Goal: Transaction & Acquisition: Purchase product/service

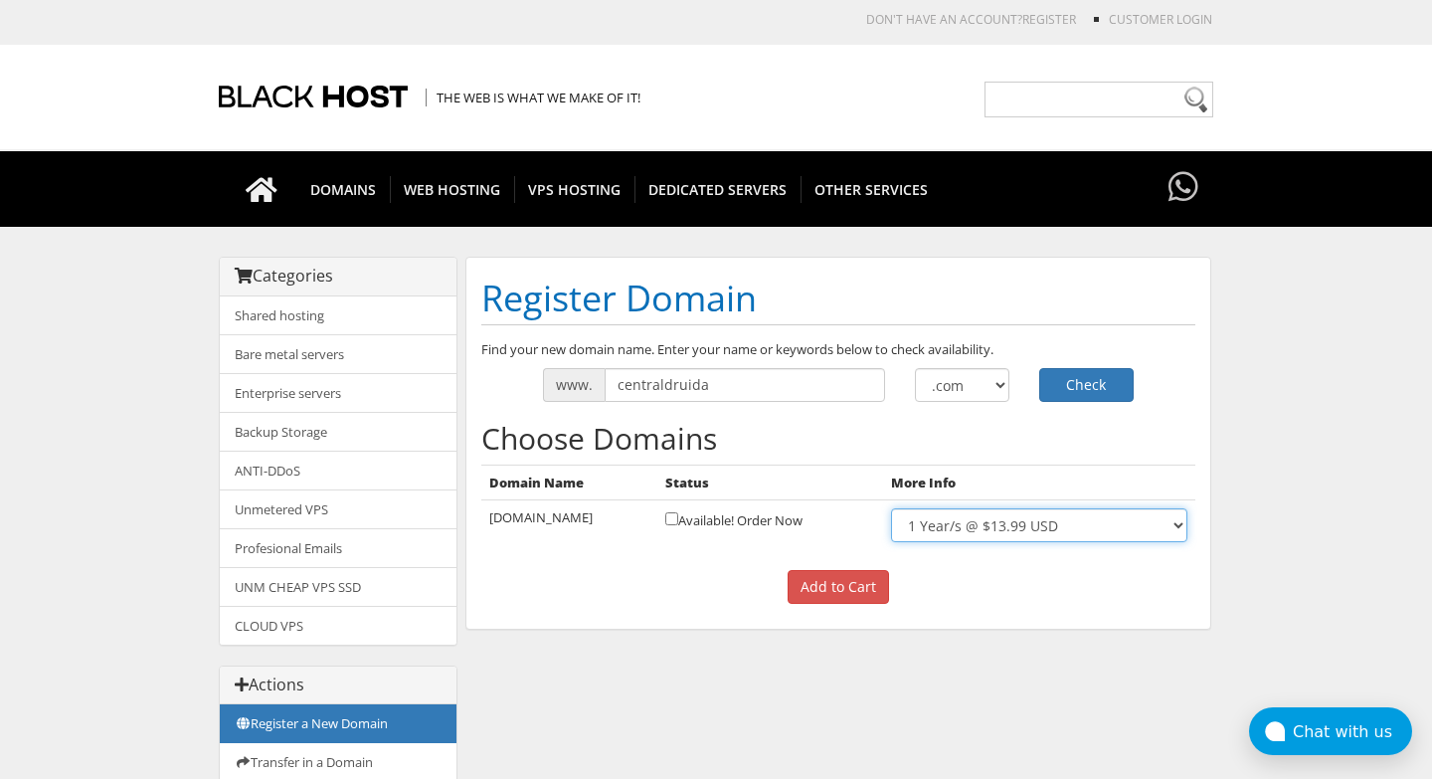
click at [891, 508] on select "1 Year/s @ $13.99 USD" at bounding box center [1039, 525] width 296 height 34
click at [968, 526] on select "1 Year/s @ $13.99 USD" at bounding box center [1039, 525] width 296 height 34
click at [846, 578] on input "Add to Cart" at bounding box center [838, 587] width 101 height 34
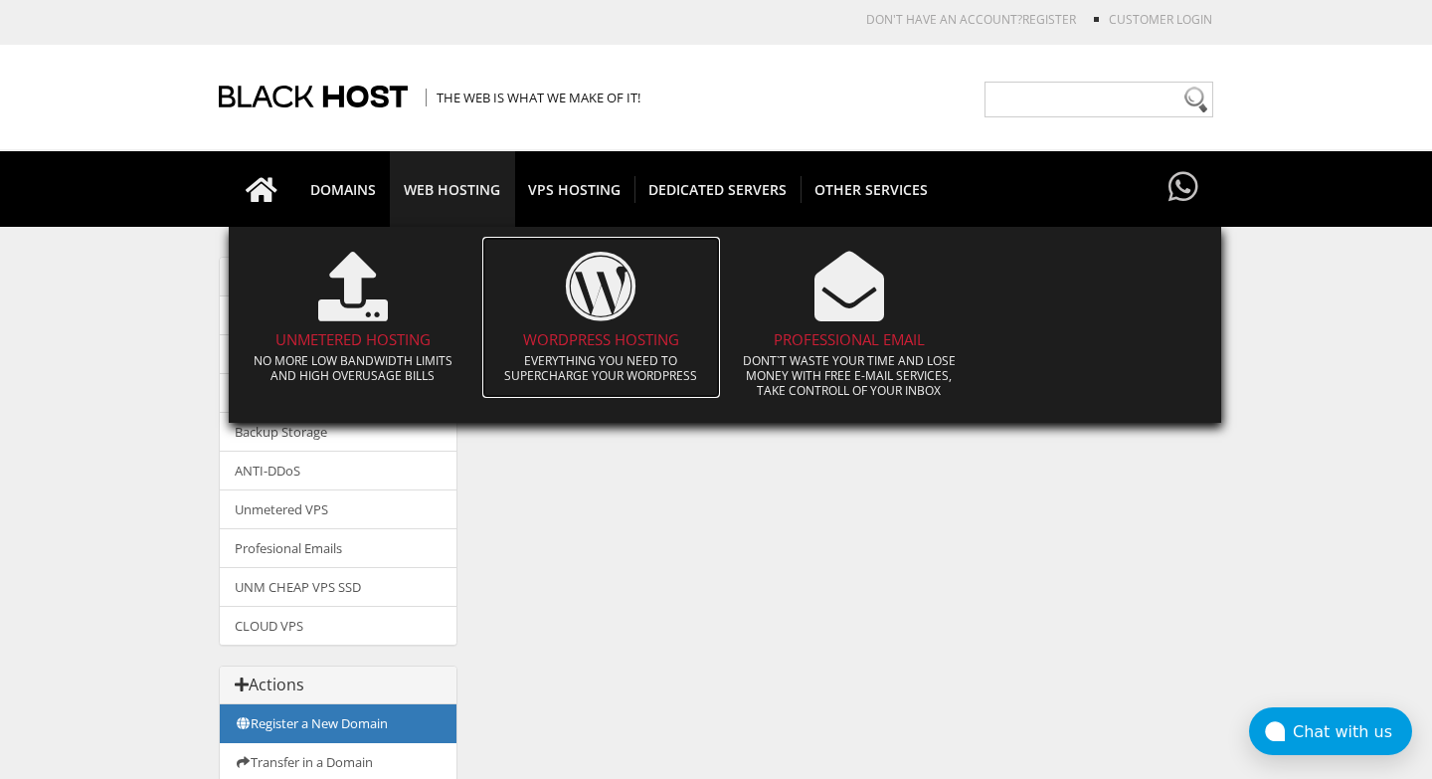
click at [593, 298] on icon at bounding box center [601, 287] width 70 height 70
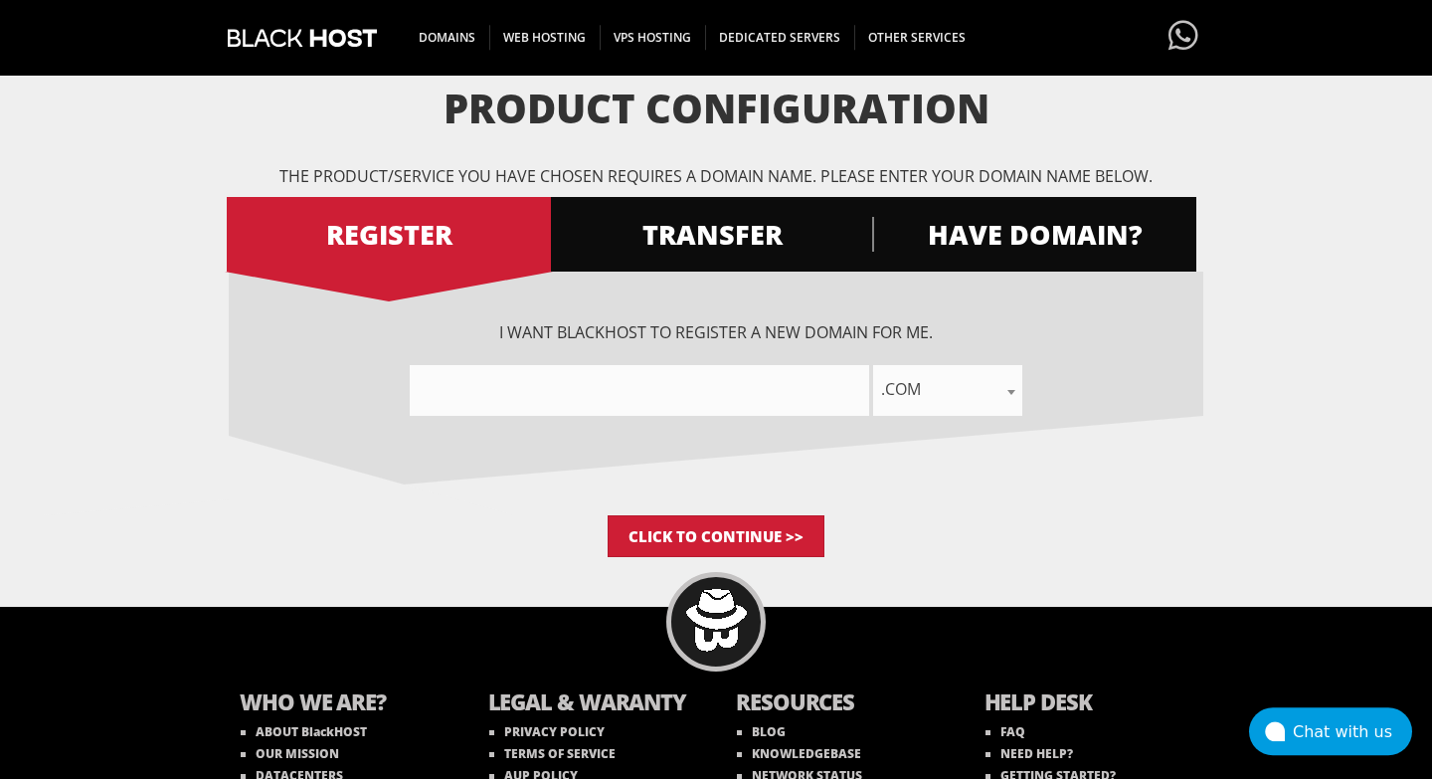
scroll to position [172, 0]
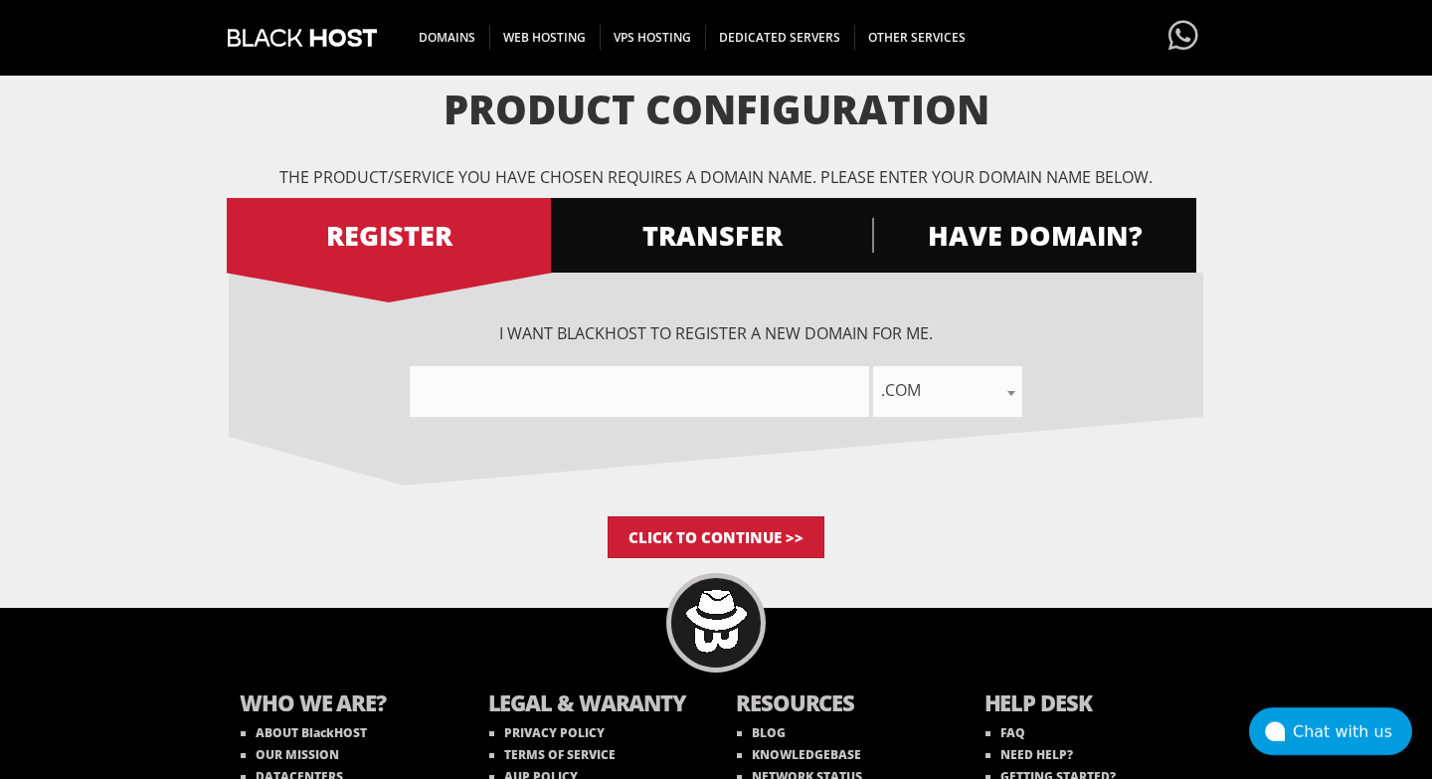
click at [605, 394] on input"] "text" at bounding box center [639, 391] width 459 height 51
type input"] "c"
type input"] "Centraldruida"
click at [713, 524] on input "Click to Continue >>" at bounding box center [716, 537] width 217 height 42
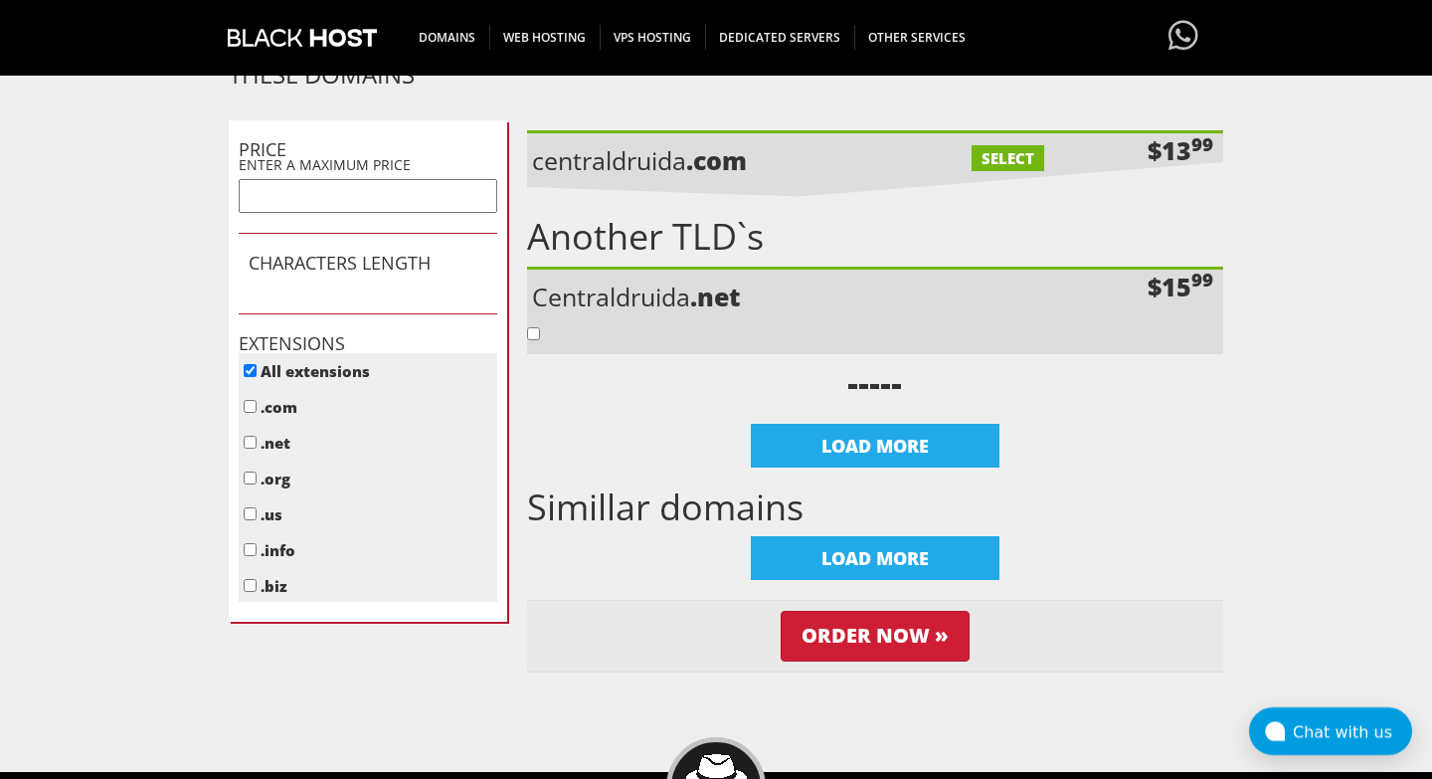
scroll to position [680, 0]
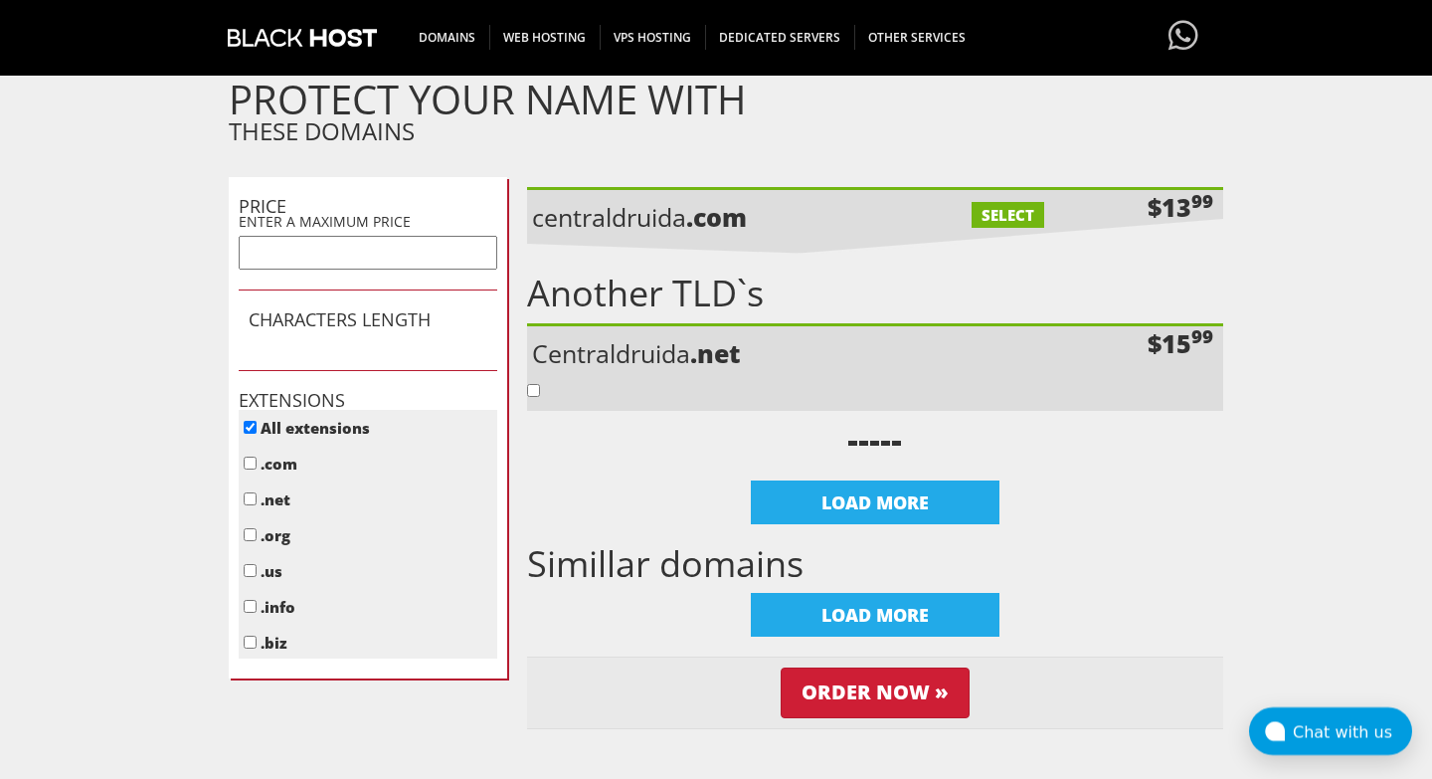
click at [767, 208] on p "centraldruida .com" at bounding box center [706, 217] width 348 height 34
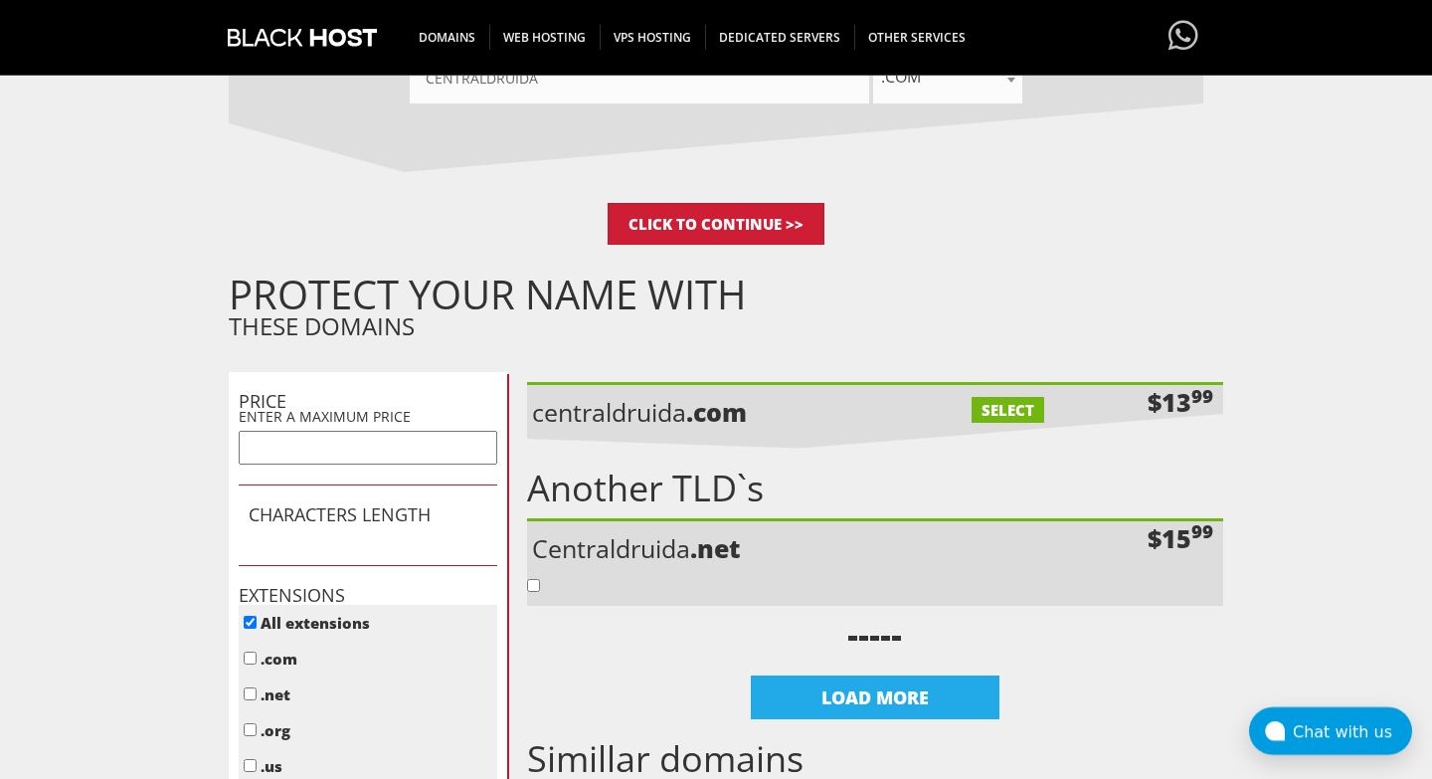
scroll to position [227, 0]
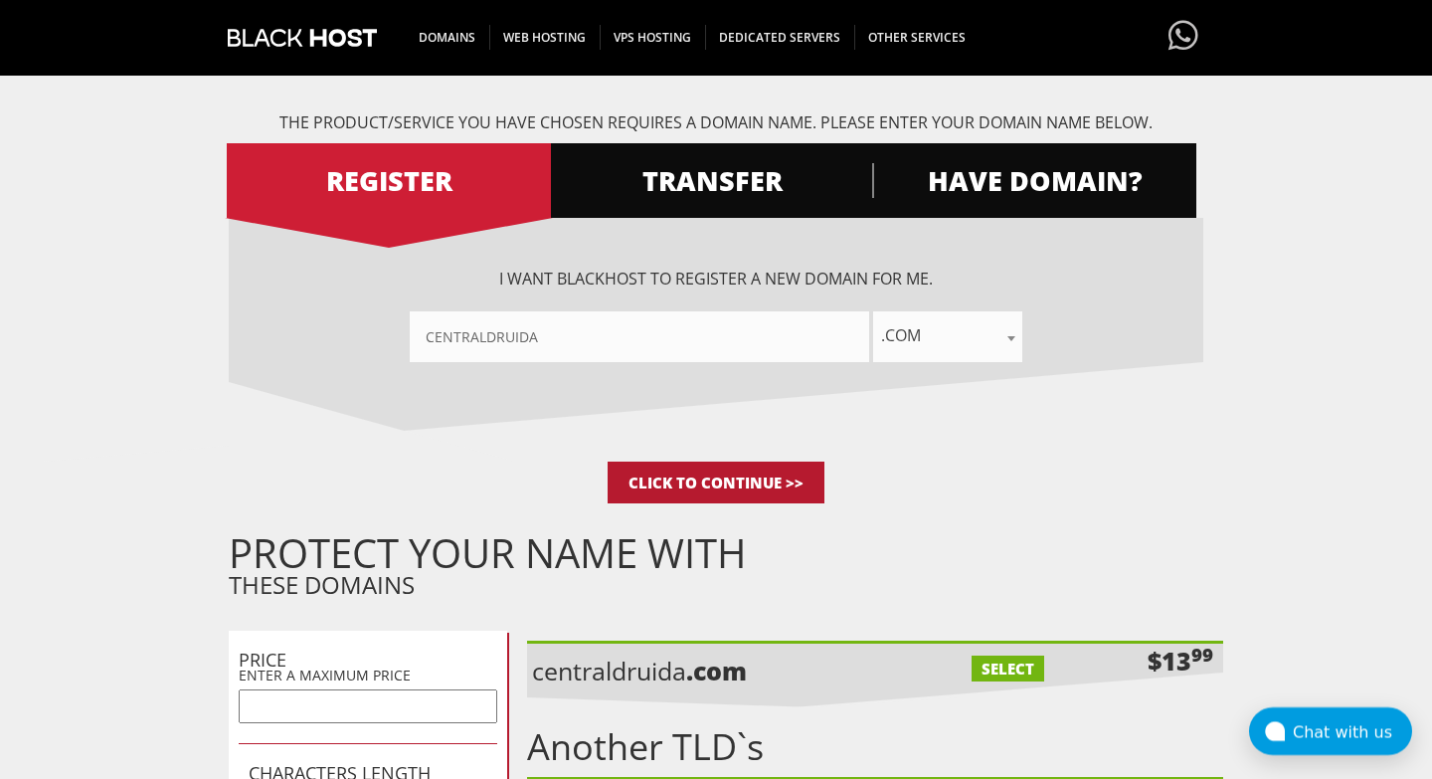
click at [754, 480] on input "Click to Continue >>" at bounding box center [716, 482] width 217 height 42
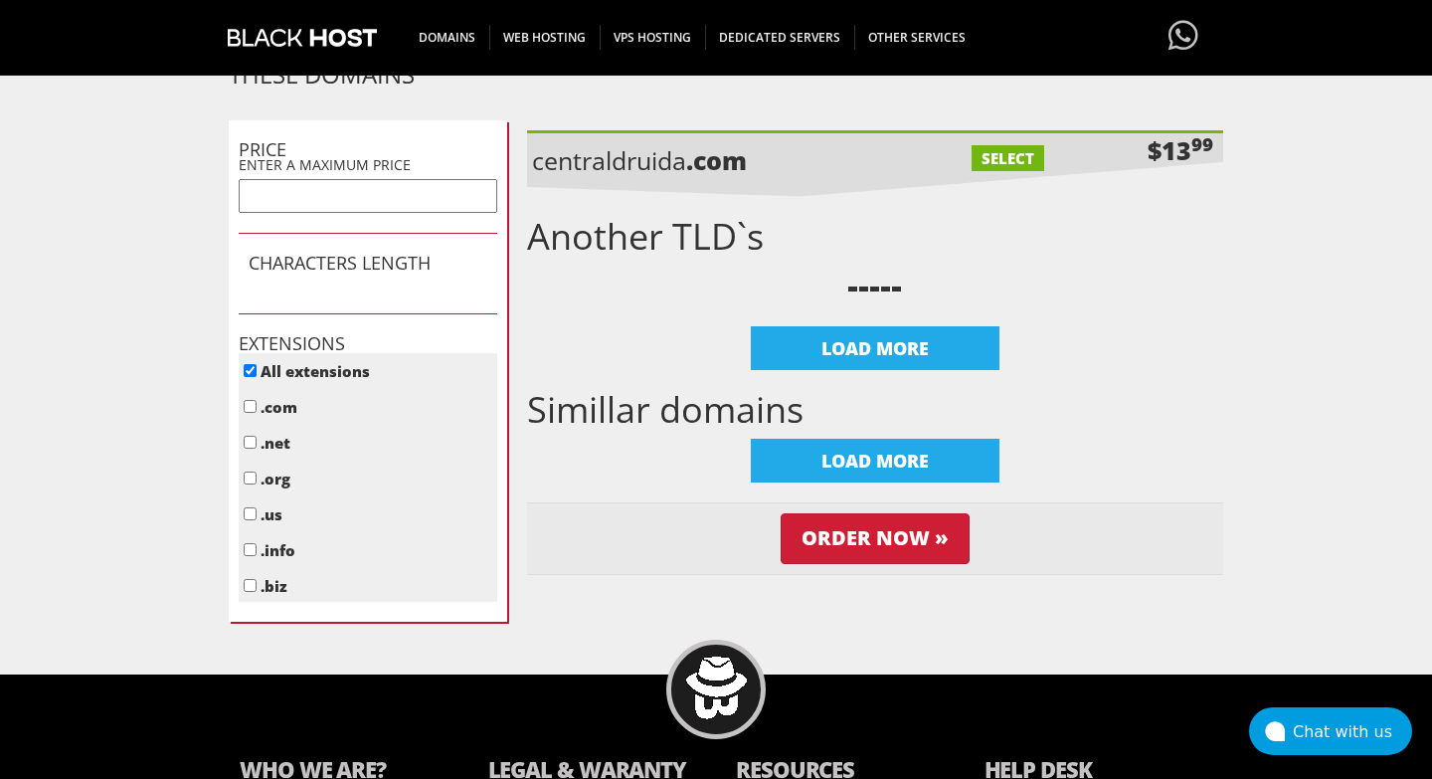
scroll to position [794, 0]
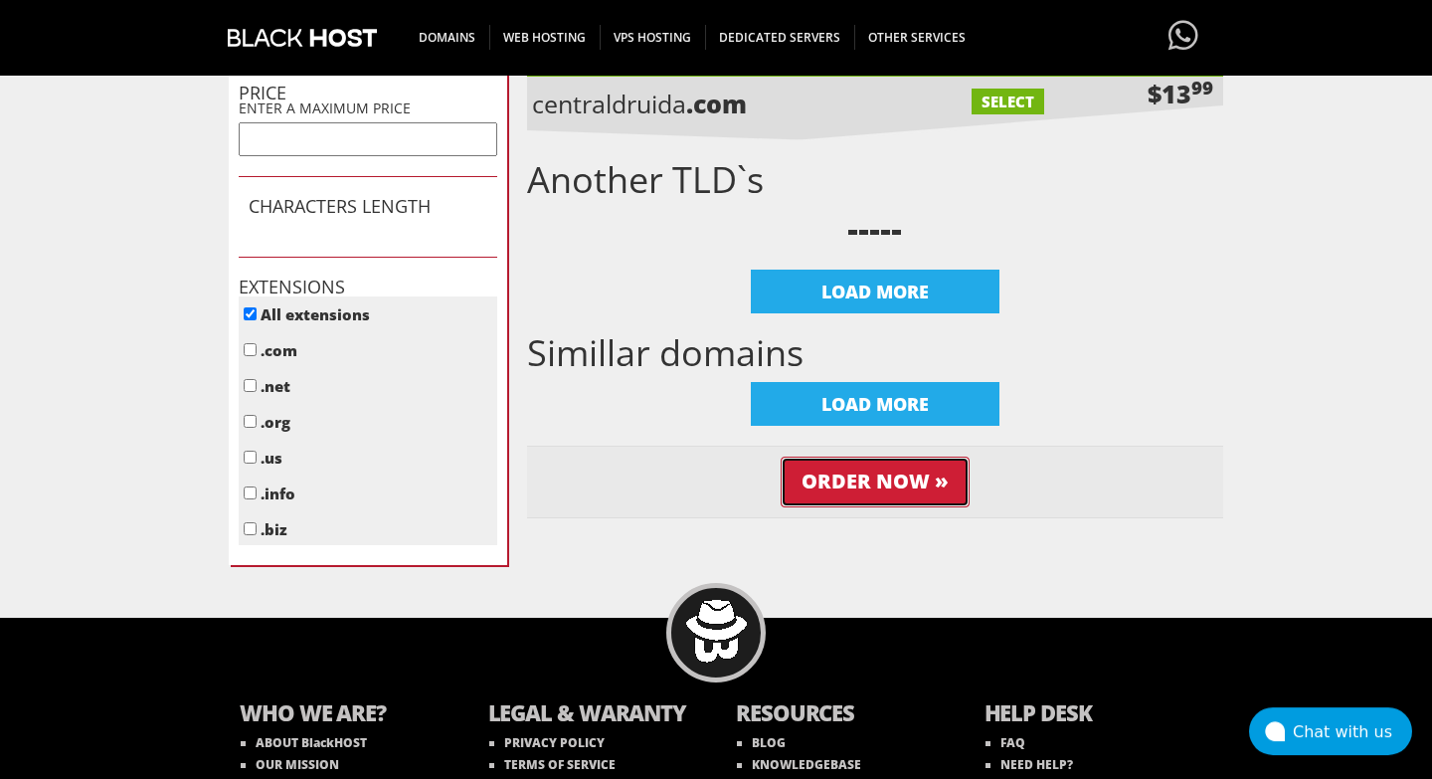
click at [868, 487] on input "Order Now »" at bounding box center [875, 481] width 189 height 51
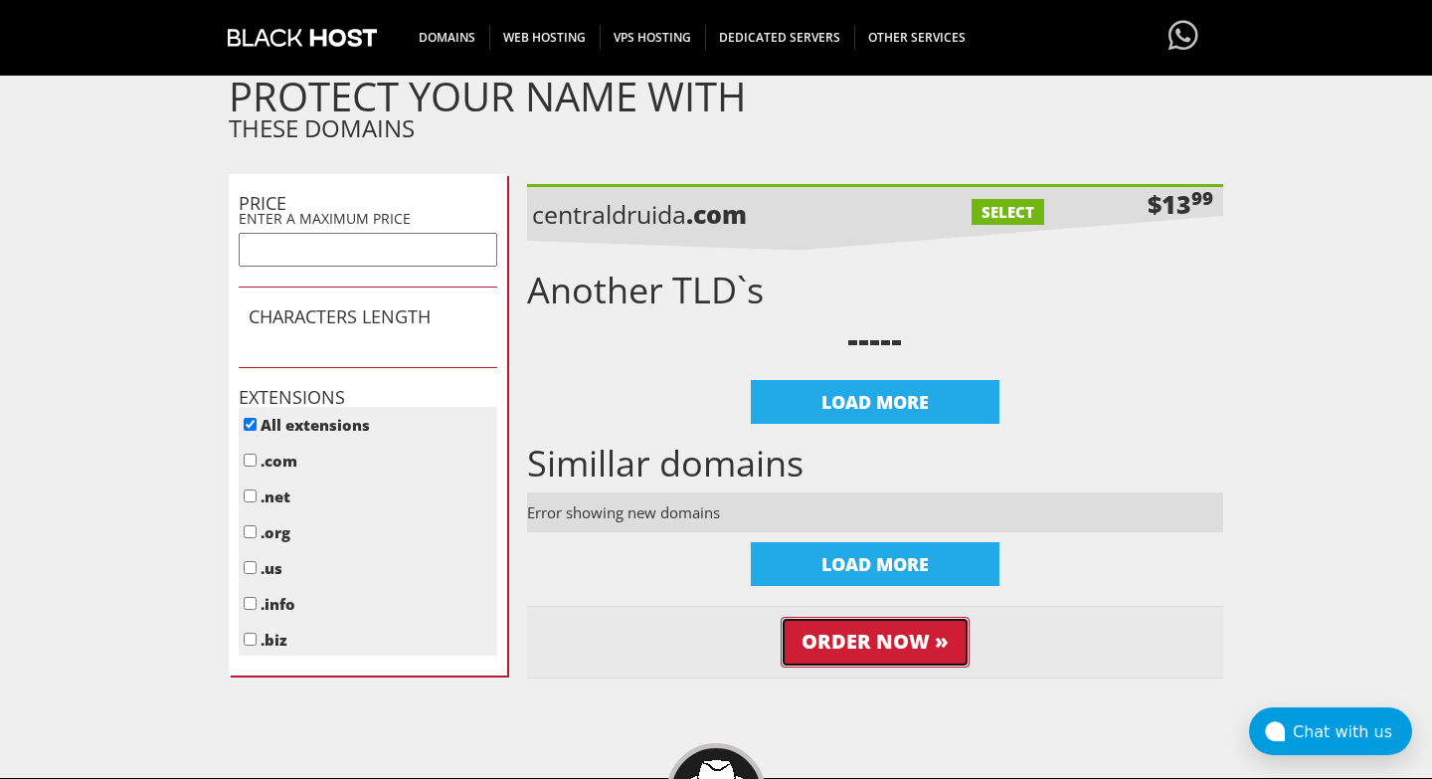
scroll to position [680, 0]
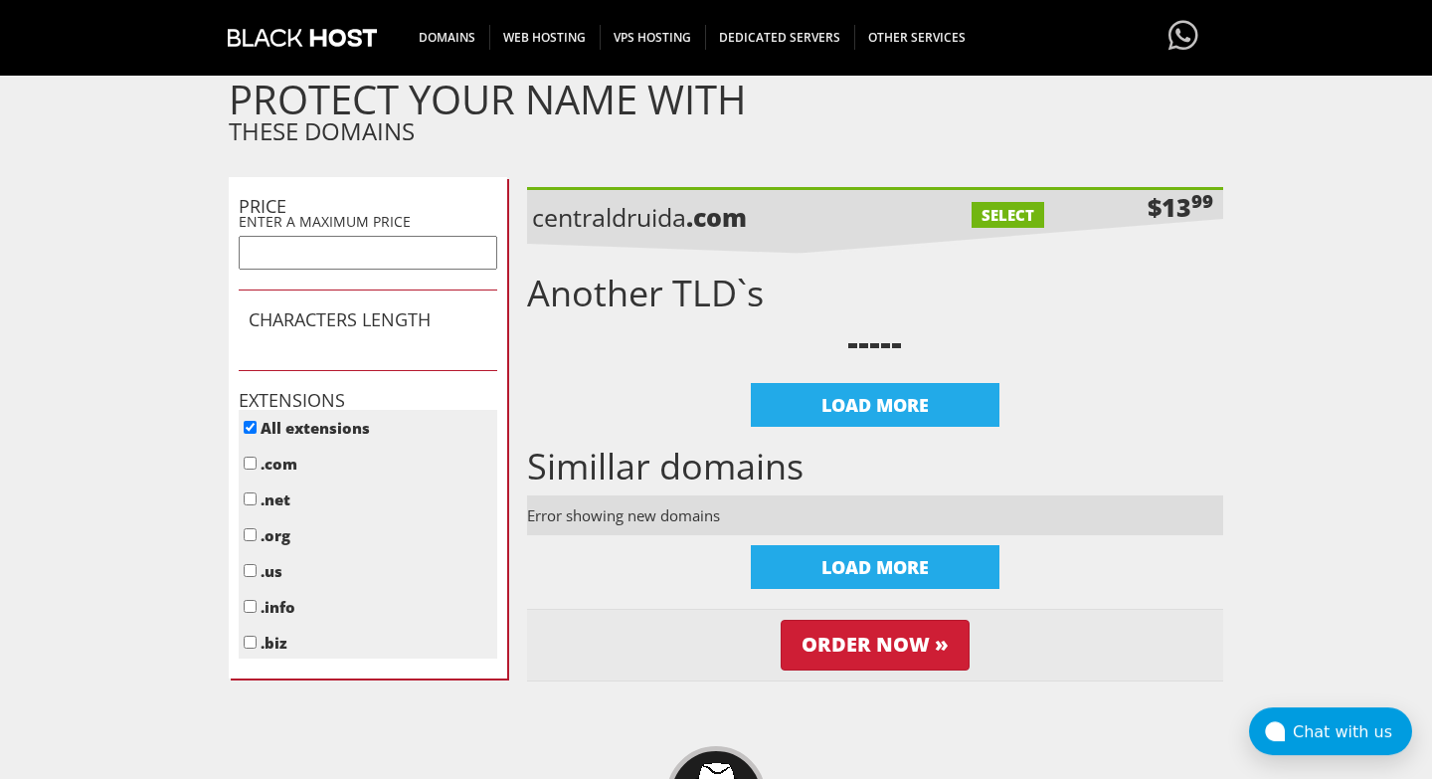
click at [1001, 212] on label "SELECT" at bounding box center [1008, 215] width 73 height 26
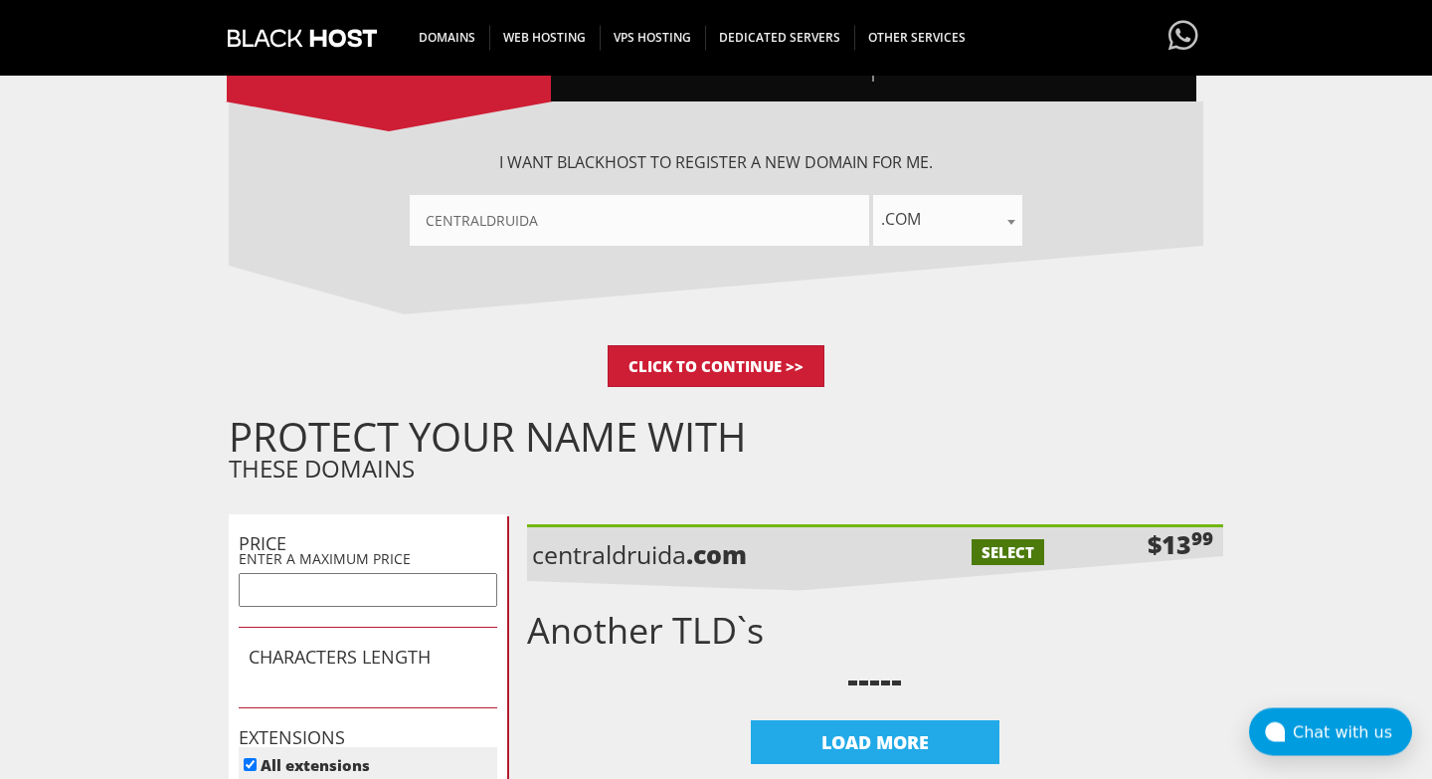
scroll to position [340, 0]
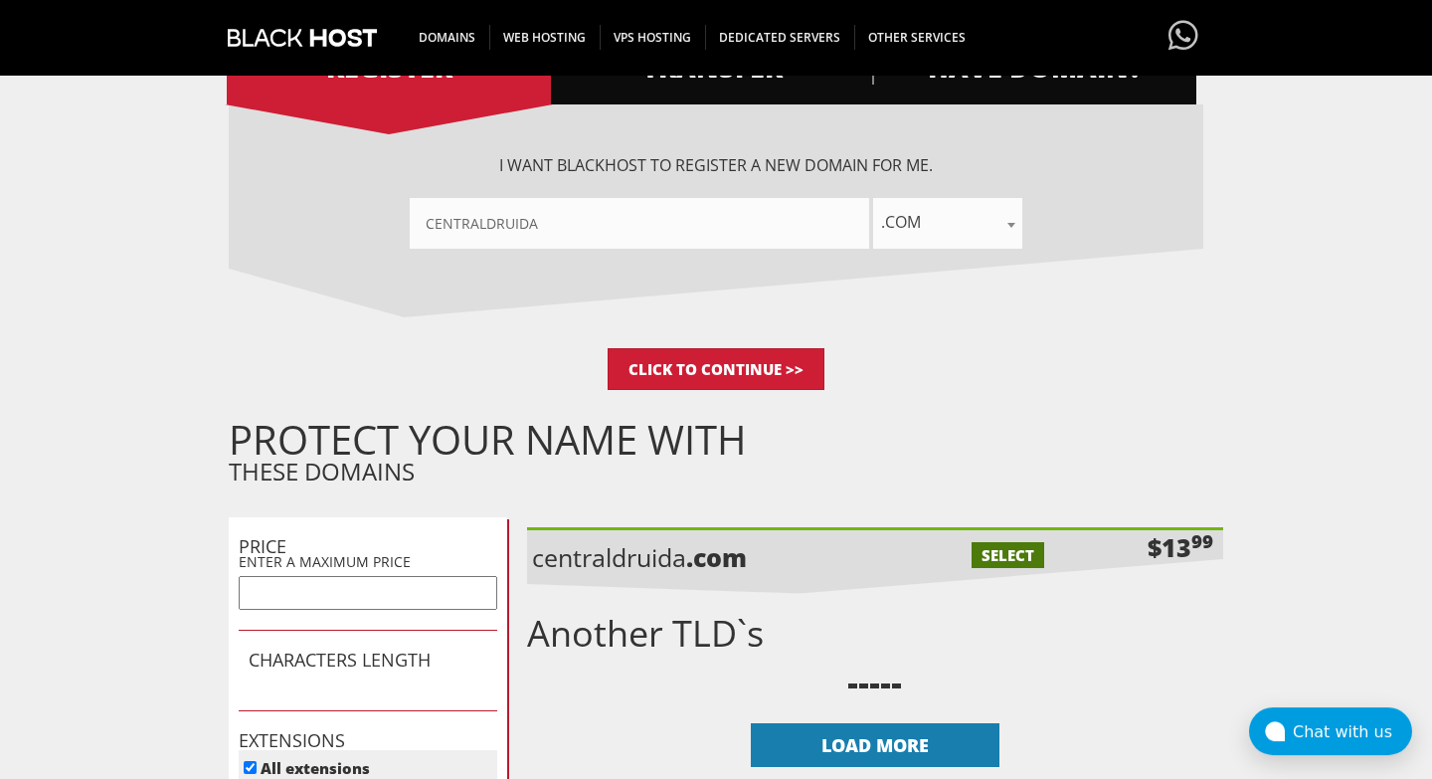
click at [845, 743] on div "LOAD MORE" at bounding box center [875, 745] width 249 height 44
click at [996, 548] on label "SELECT" at bounding box center [1008, 555] width 73 height 26
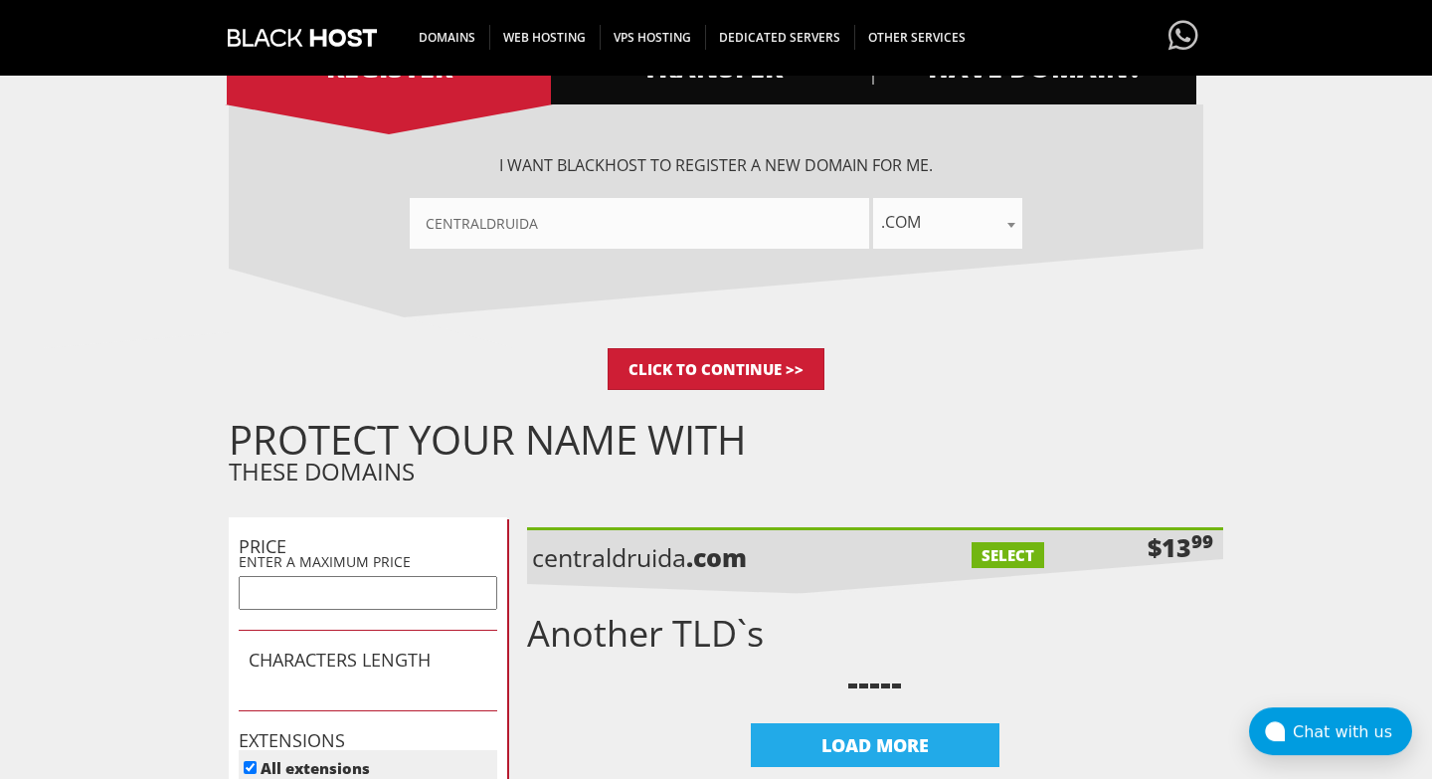
click at [990, 561] on label "SELECT" at bounding box center [1008, 555] width 73 height 26
checkbox input "true"
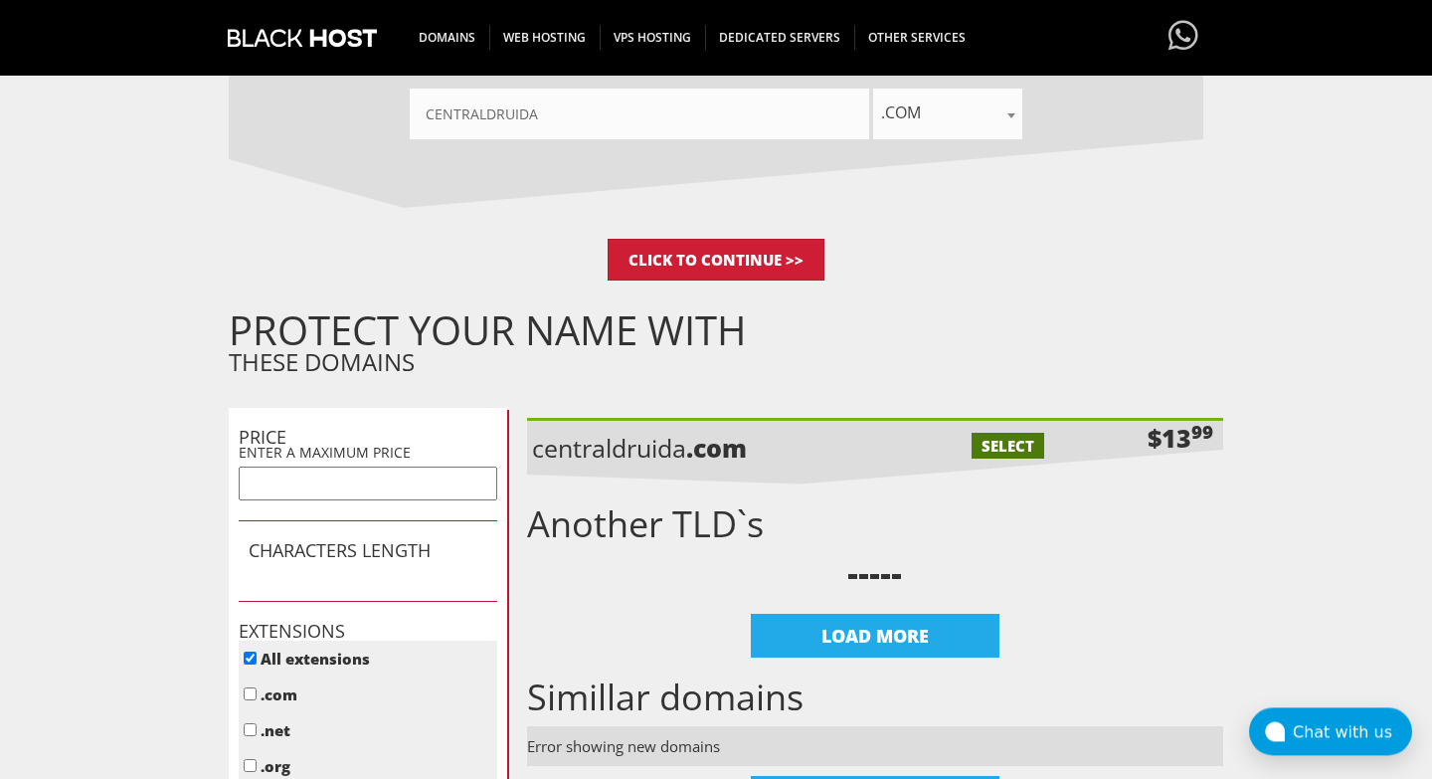
scroll to position [453, 0]
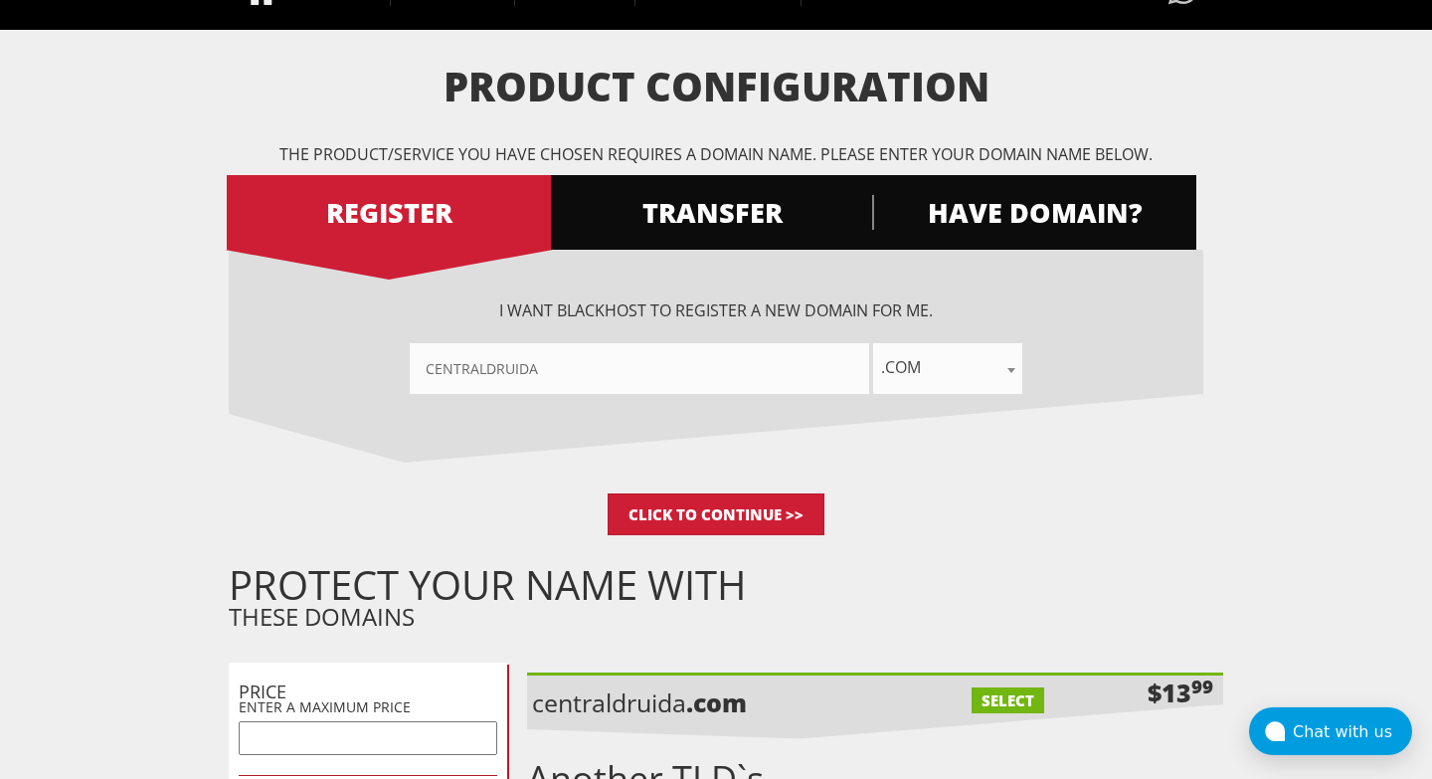
scroll to position [453, 0]
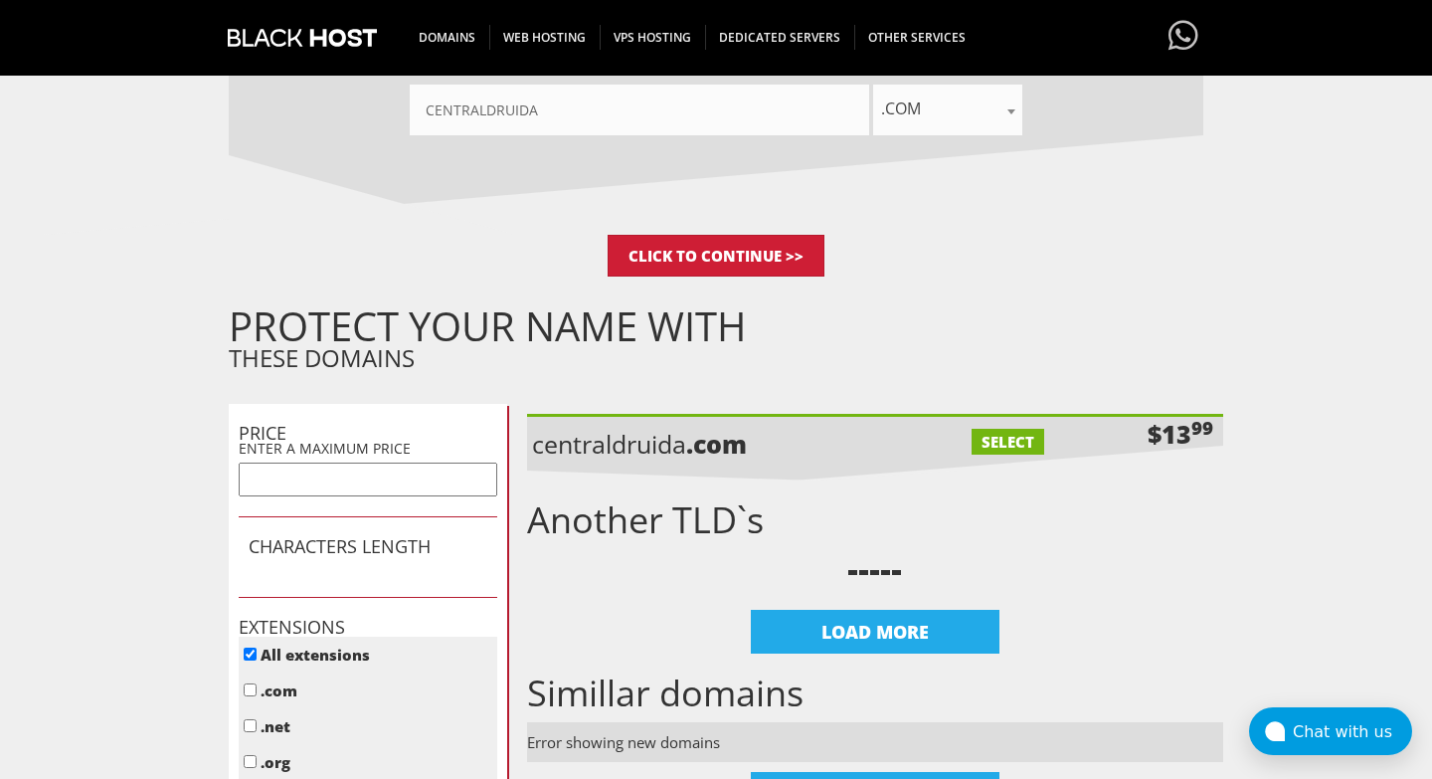
click at [1017, 432] on label "SELECT" at bounding box center [1008, 442] width 73 height 26
checkbox input "true"
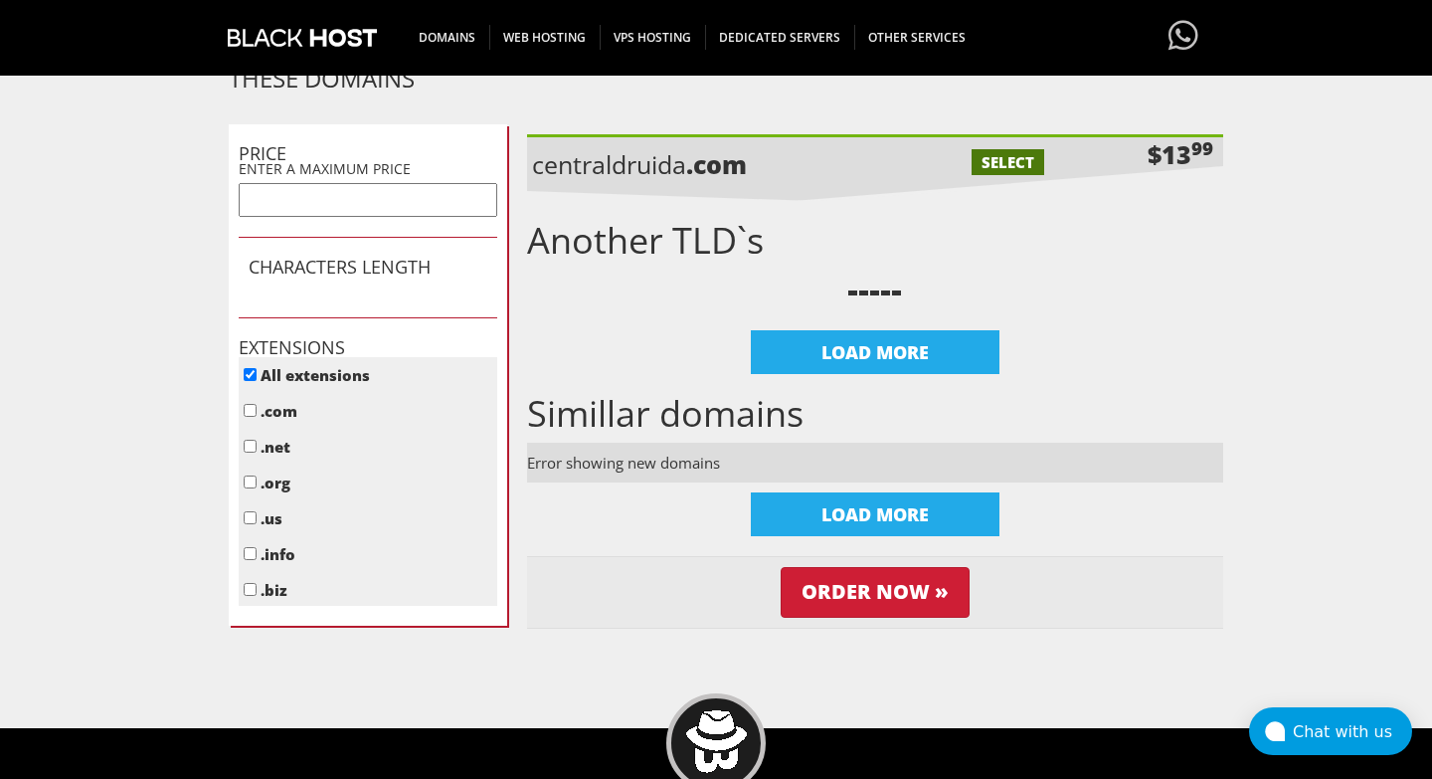
scroll to position [794, 0]
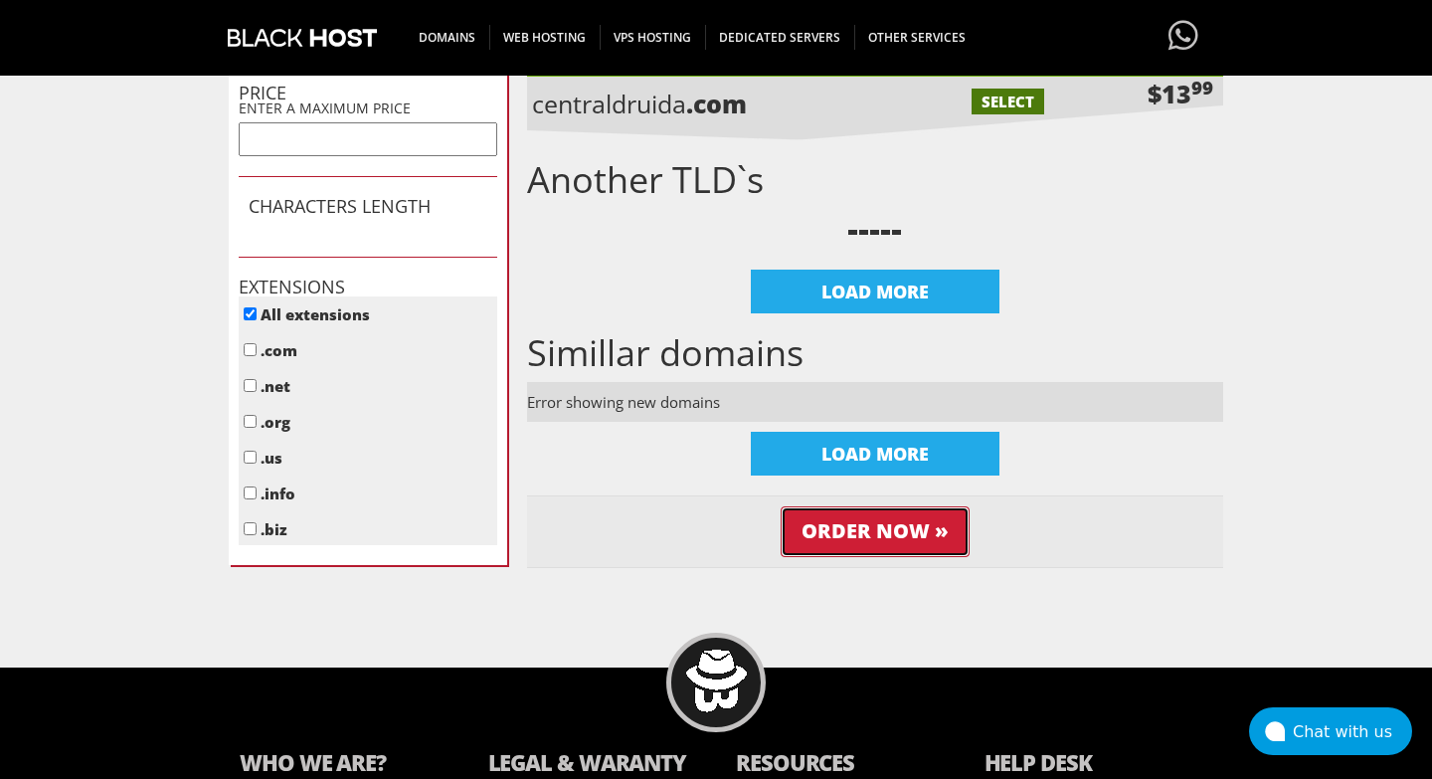
click at [876, 538] on input "Order Now »" at bounding box center [875, 531] width 189 height 51
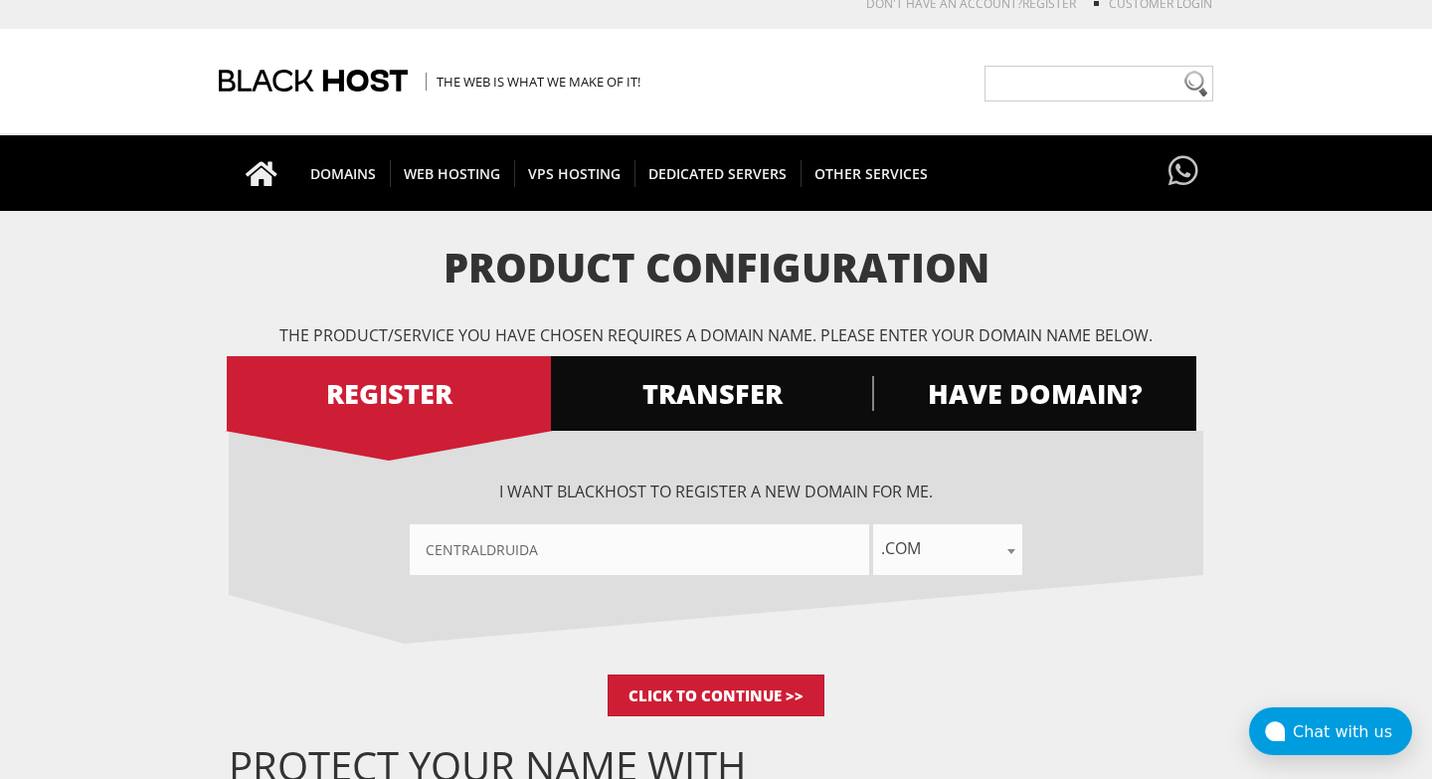
scroll to position [0, 0]
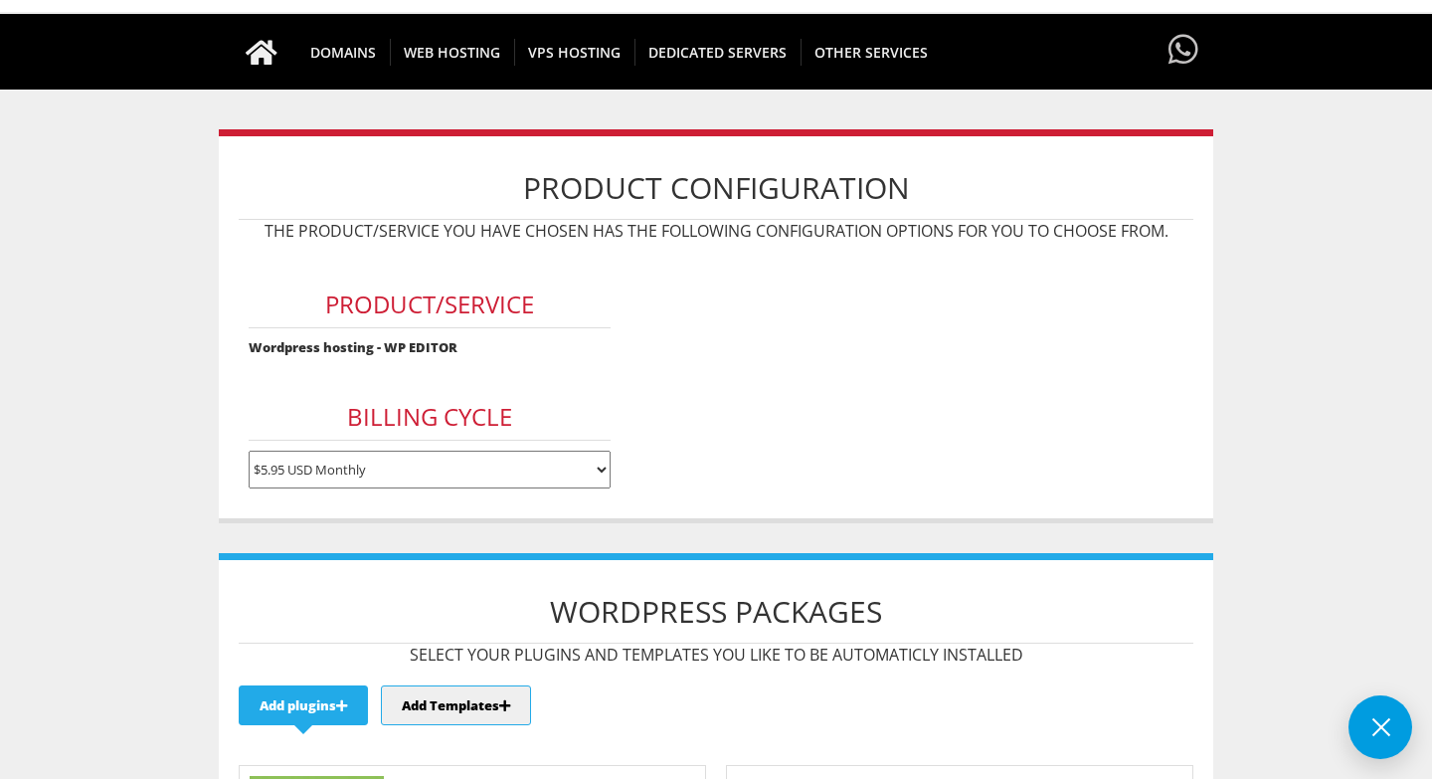
scroll to position [113, 0]
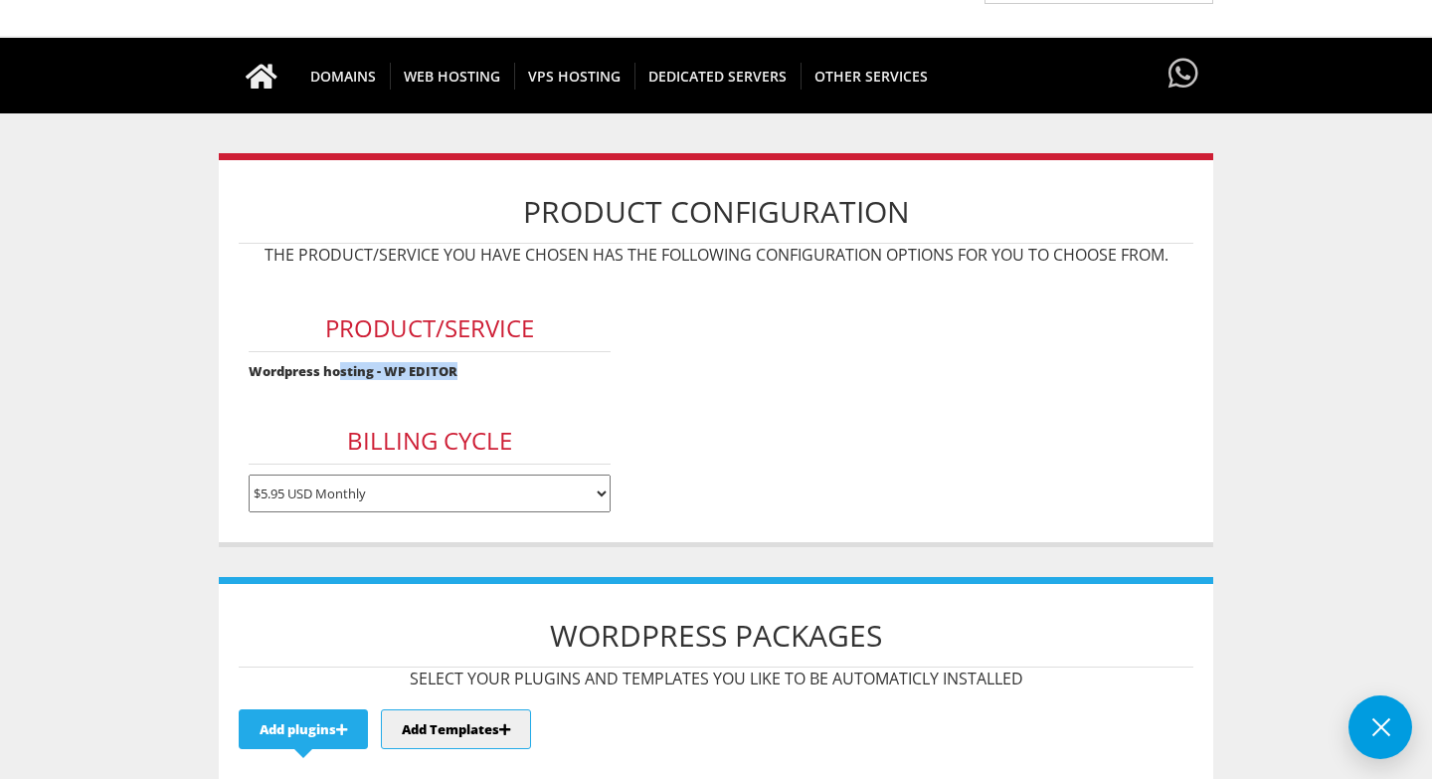
drag, startPoint x: 338, startPoint y: 373, endPoint x: 456, endPoint y: 377, distance: 118.4
click at [455, 377] on strong "Wordpress hosting - WP EDITOR" at bounding box center [353, 371] width 209 height 18
click at [628, 386] on form "Product/Service Wordpress hosting - WP EDITOR Billing Cycle $5.95 USD Monthly $…" at bounding box center [716, 398] width 955 height 247
click at [391, 491] on select "$5.95 USD Monthly $17.85 USD Quarterly $69.95 USD Annually $139.90 USD Biennial…" at bounding box center [430, 493] width 363 height 38
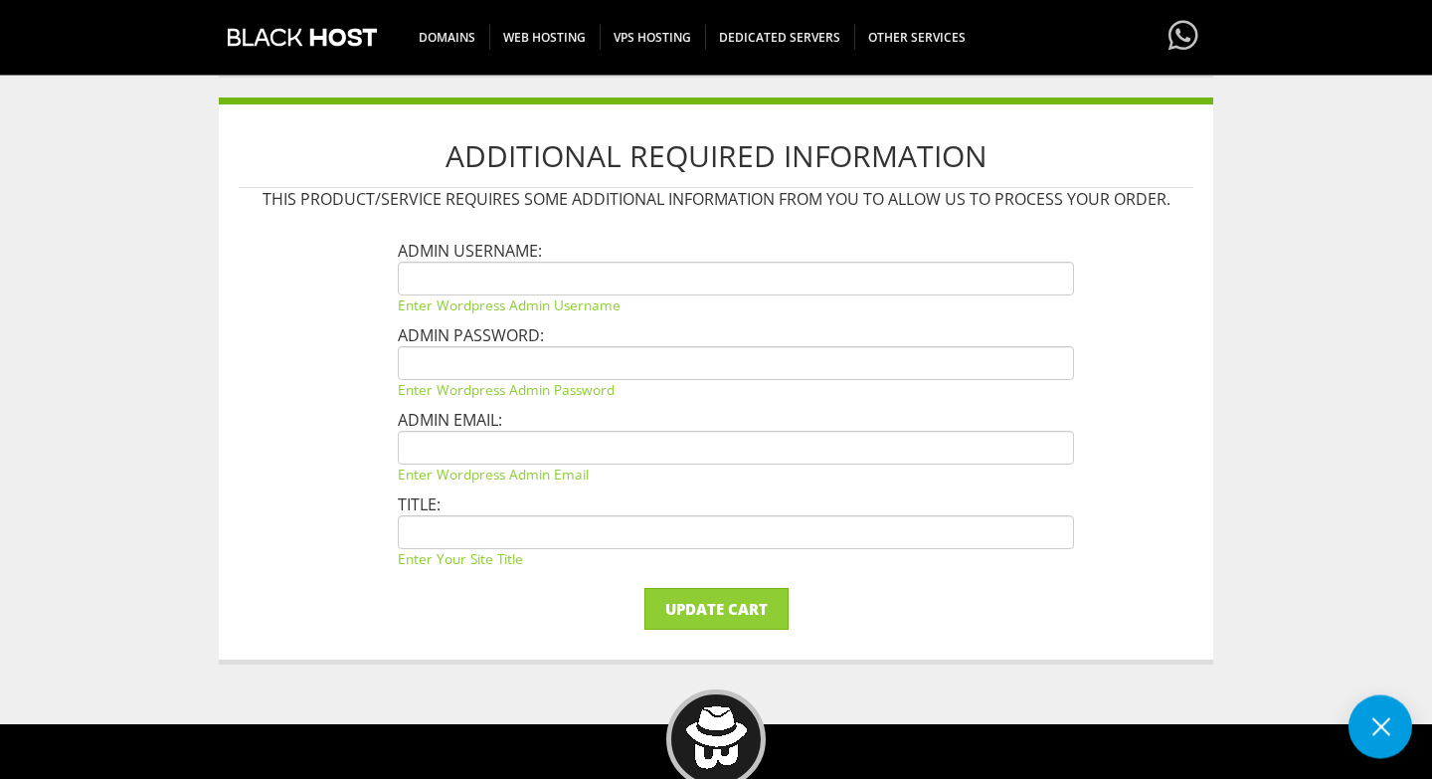
scroll to position [1020, 0]
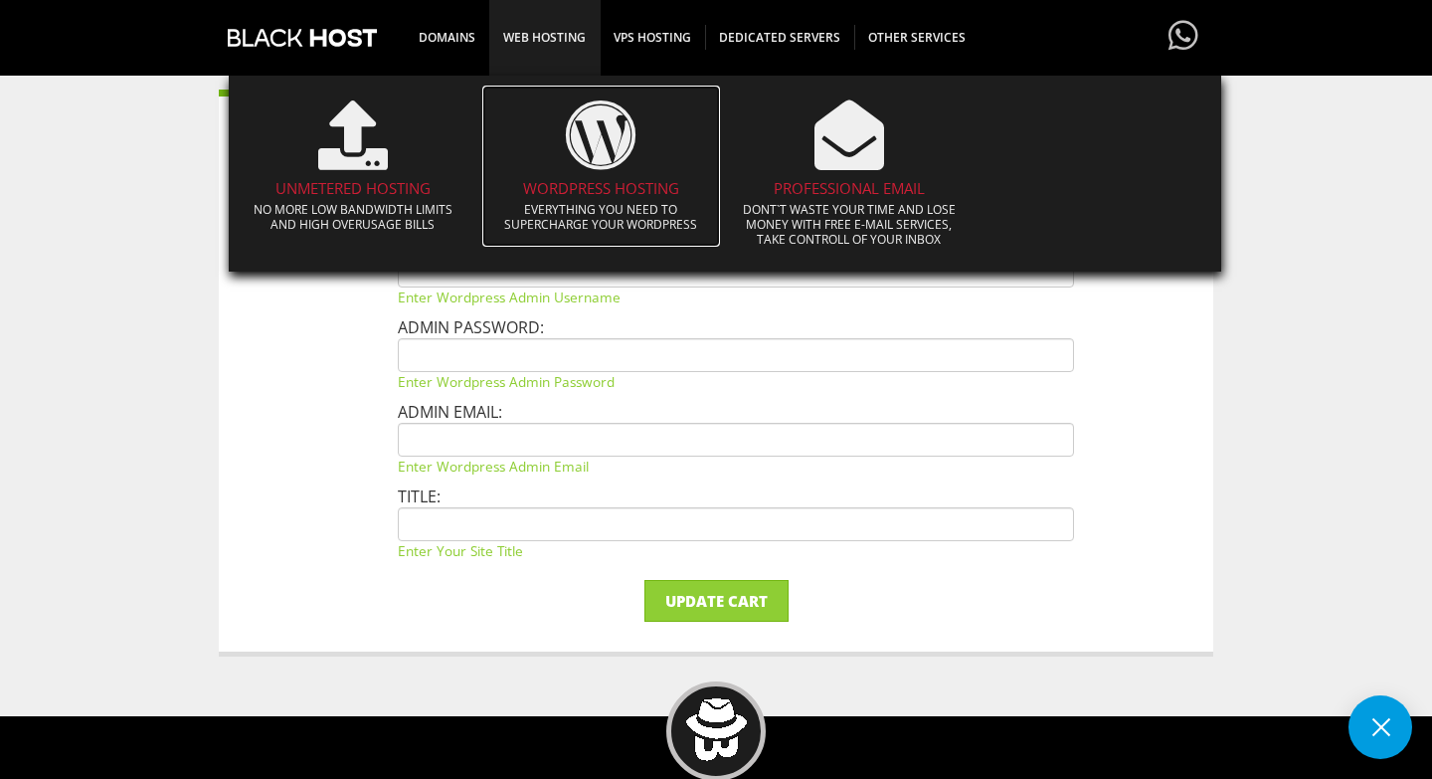
click at [580, 144] on icon at bounding box center [601, 135] width 70 height 70
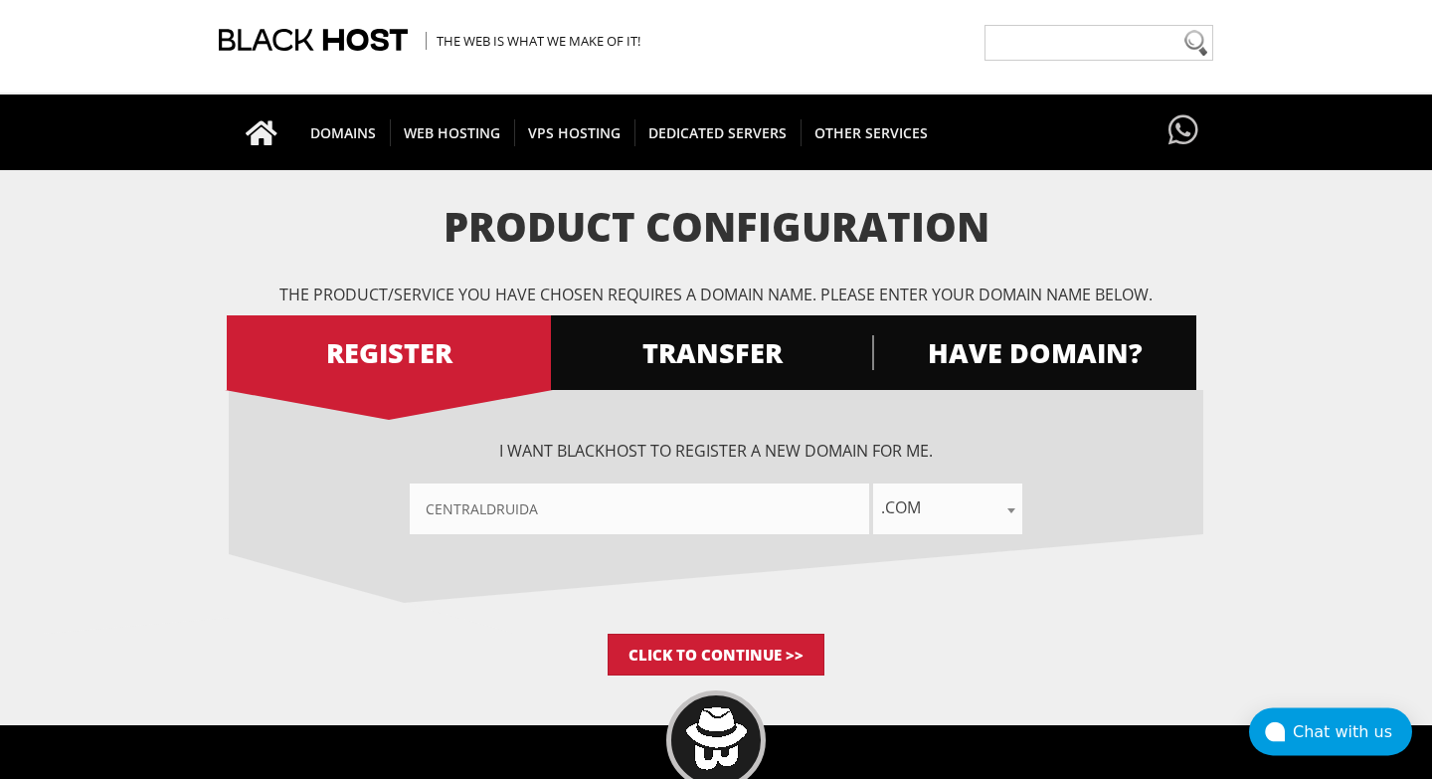
scroll to position [113, 0]
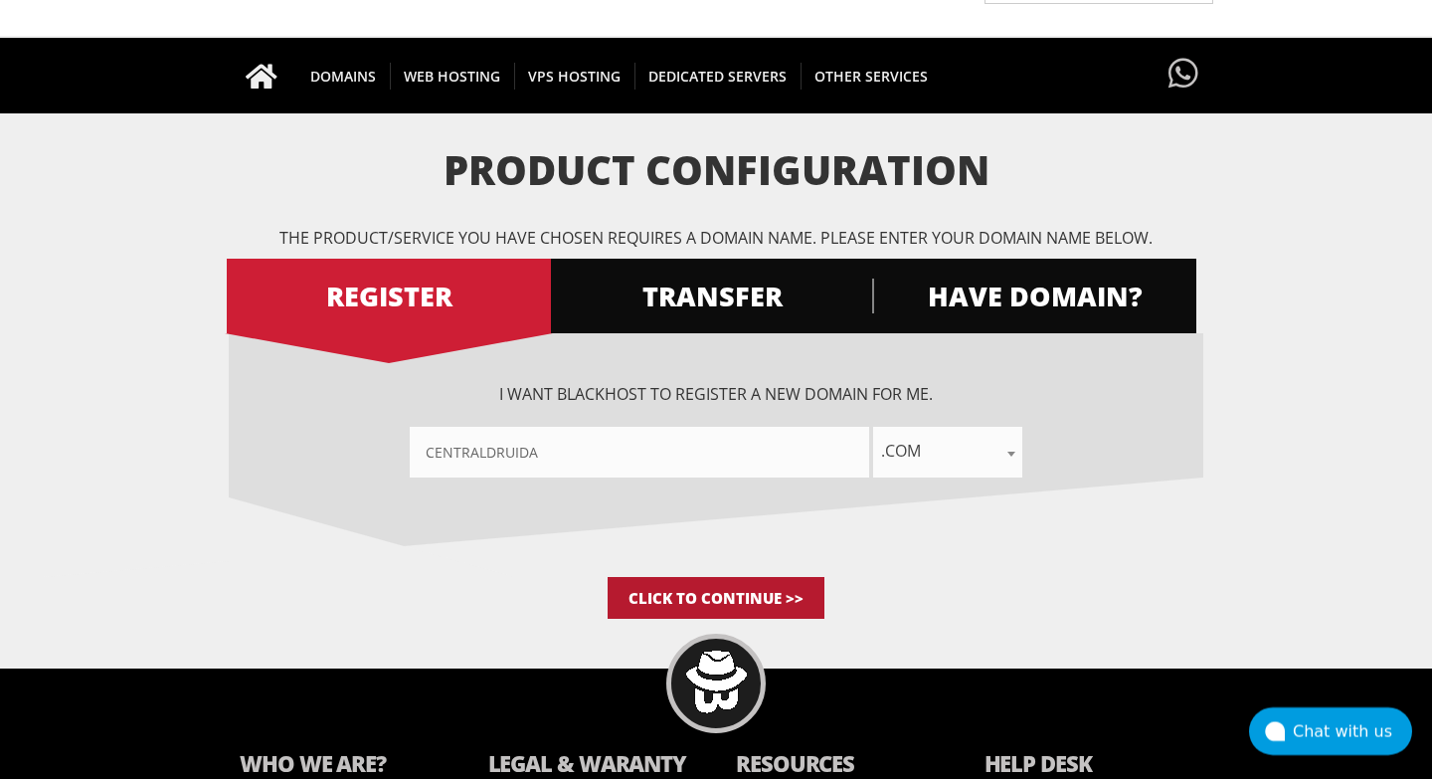
click at [709, 602] on input "Click to Continue >>" at bounding box center [716, 598] width 217 height 42
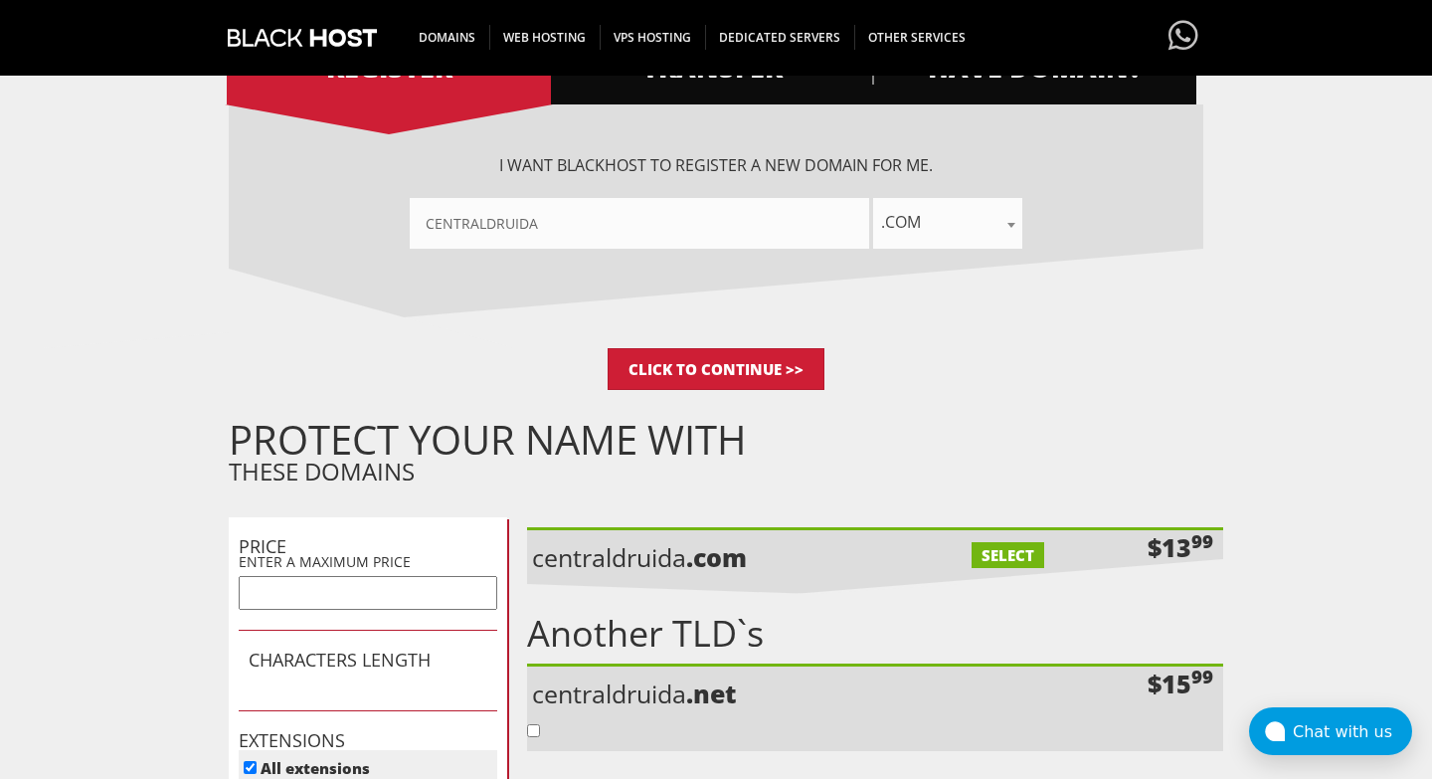
scroll to position [453, 0]
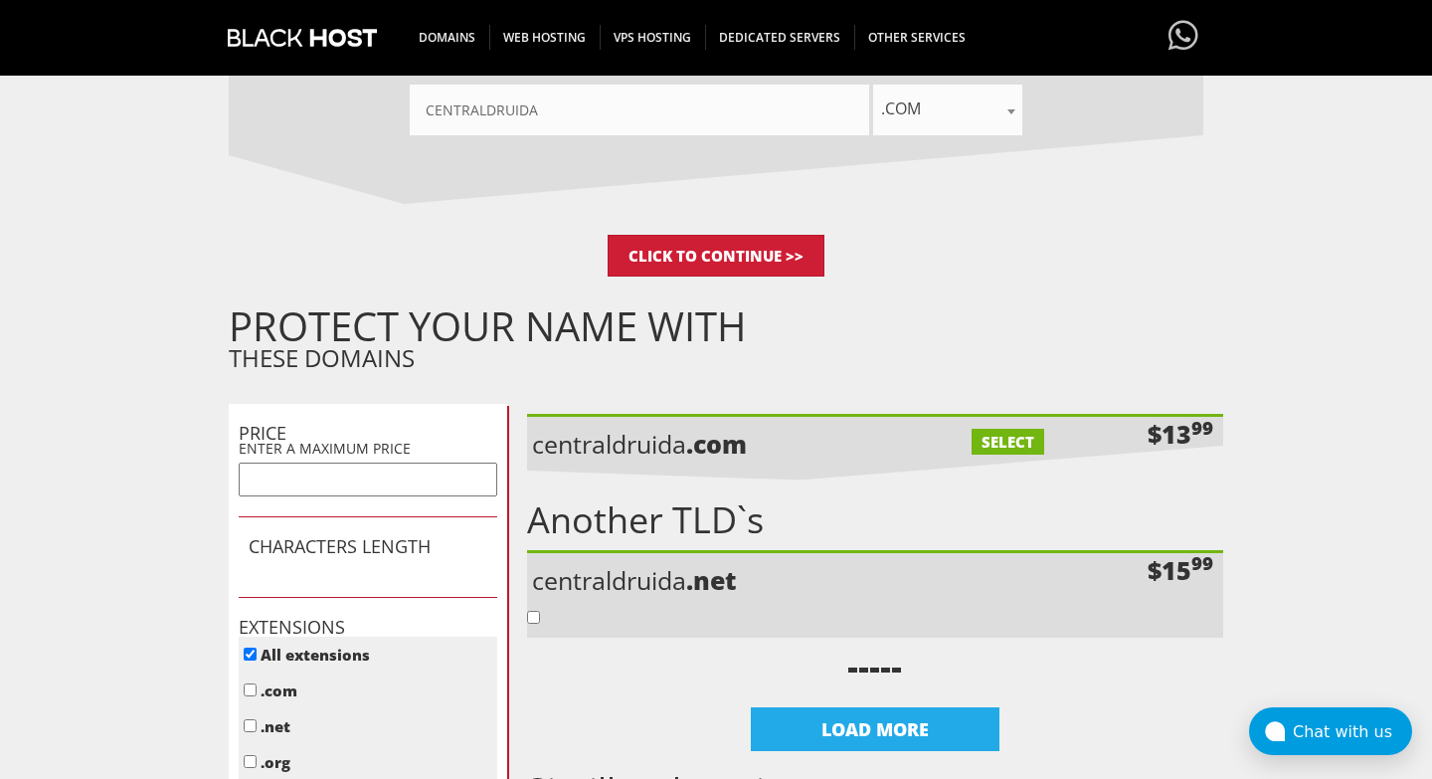
click at [997, 431] on label "SELECT" at bounding box center [1008, 442] width 73 height 26
checkbox input "true"
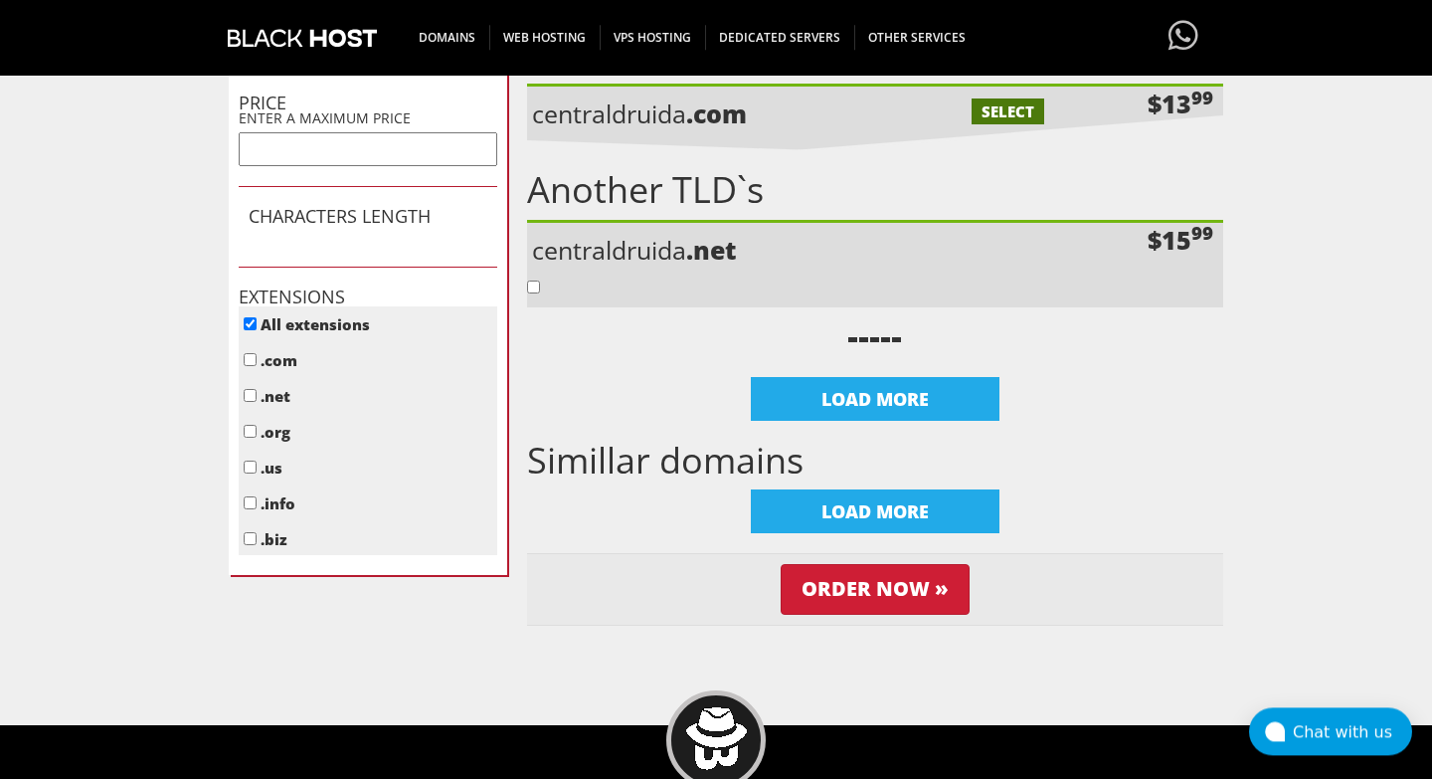
scroll to position [794, 0]
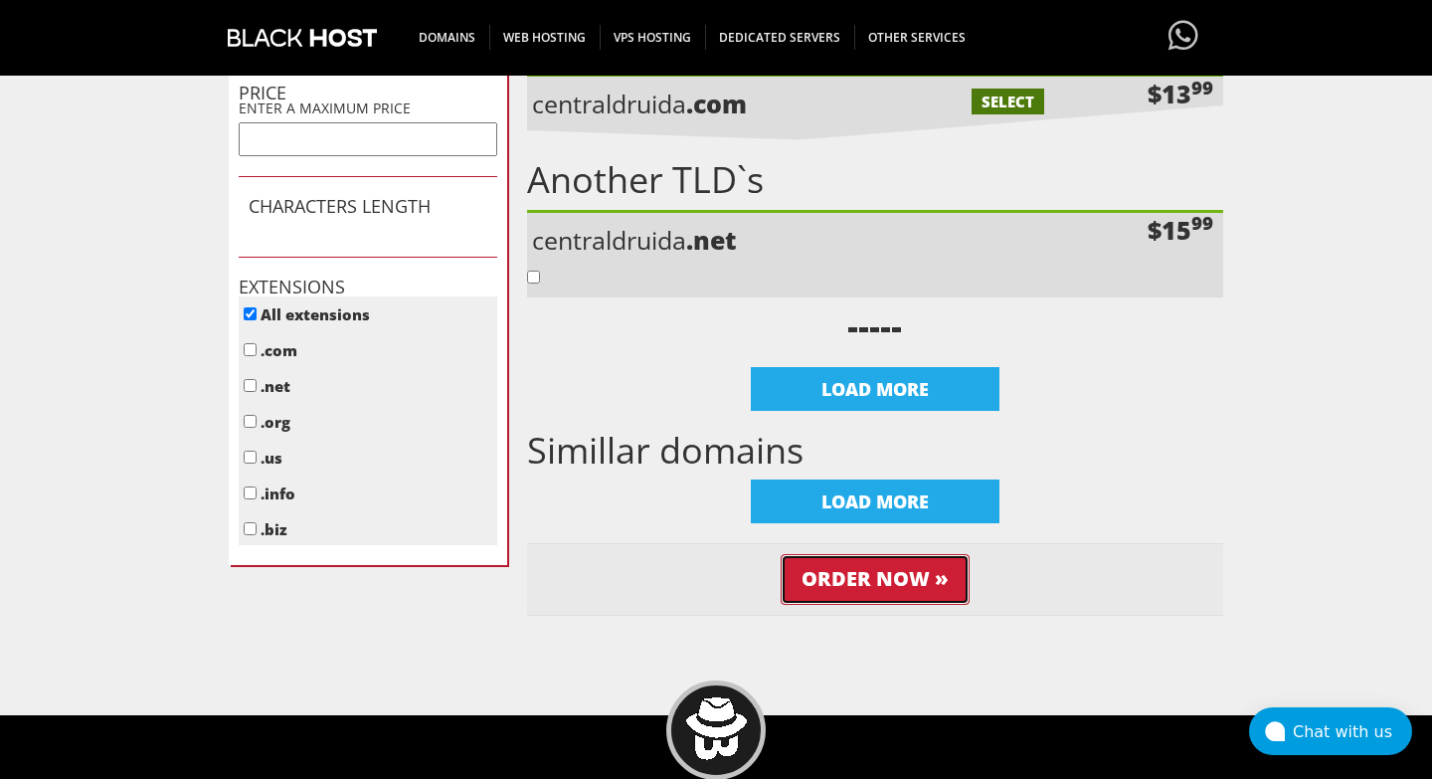
click at [850, 593] on input "Order Now »" at bounding box center [875, 579] width 189 height 51
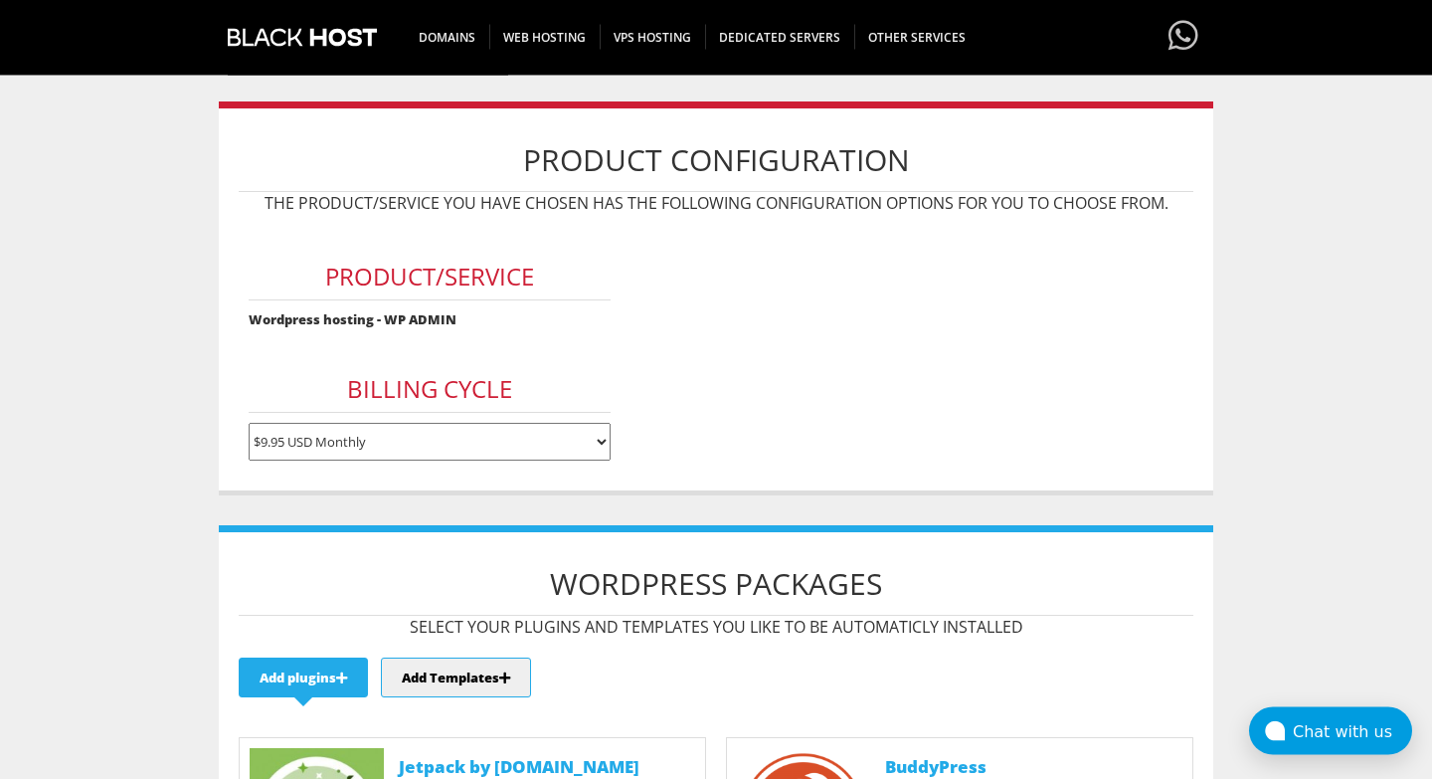
scroll to position [113, 0]
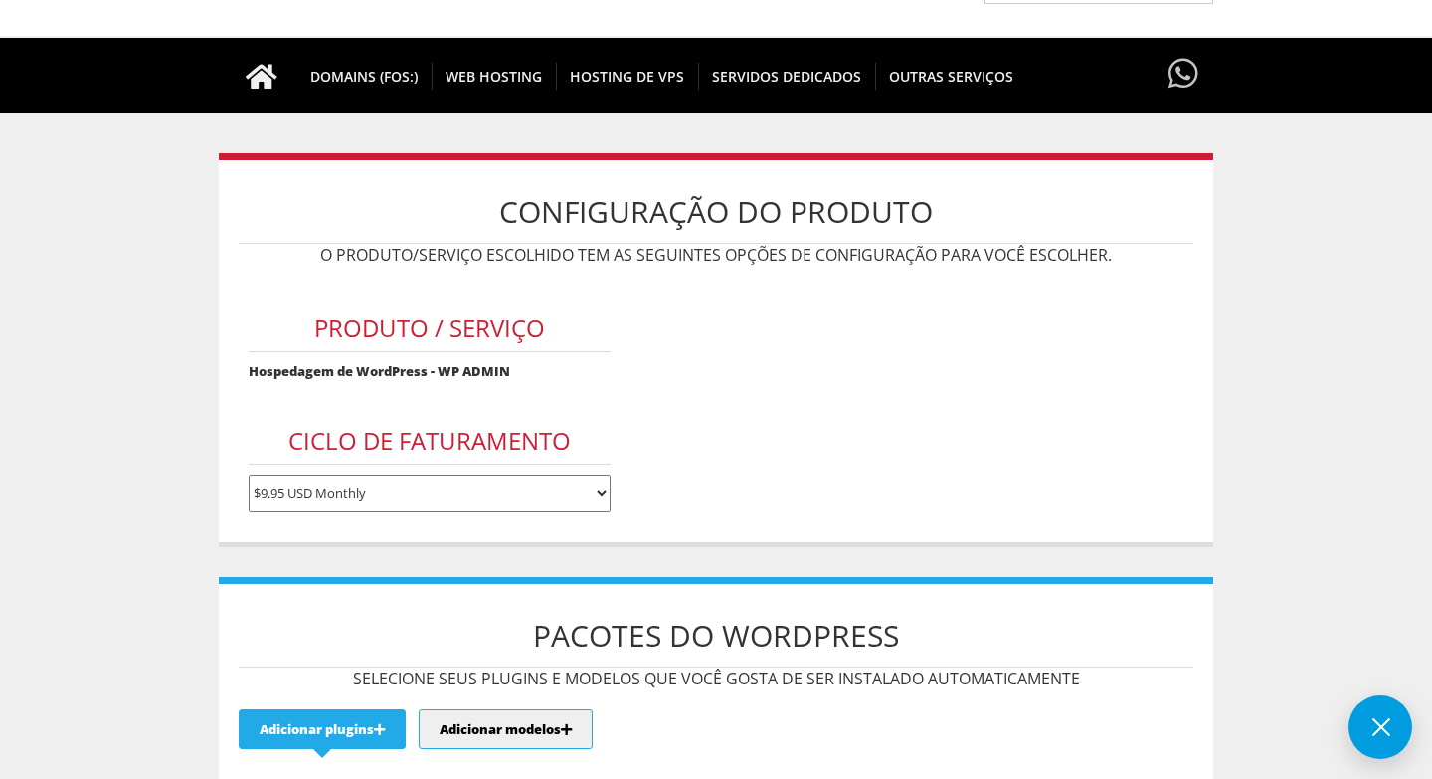
click at [249, 474] on select "$9.95 USD Monthly $29.85 USD Trimestral $114.95 USD Anualmente $229.90 USD Bien…" at bounding box center [430, 493] width 363 height 38
click at [416, 481] on select "$9.95 USD Monthly $29.85 USD Trimestral $114.95 USD Anualmente $229.90 USD Bien…" at bounding box center [430, 493] width 363 height 38
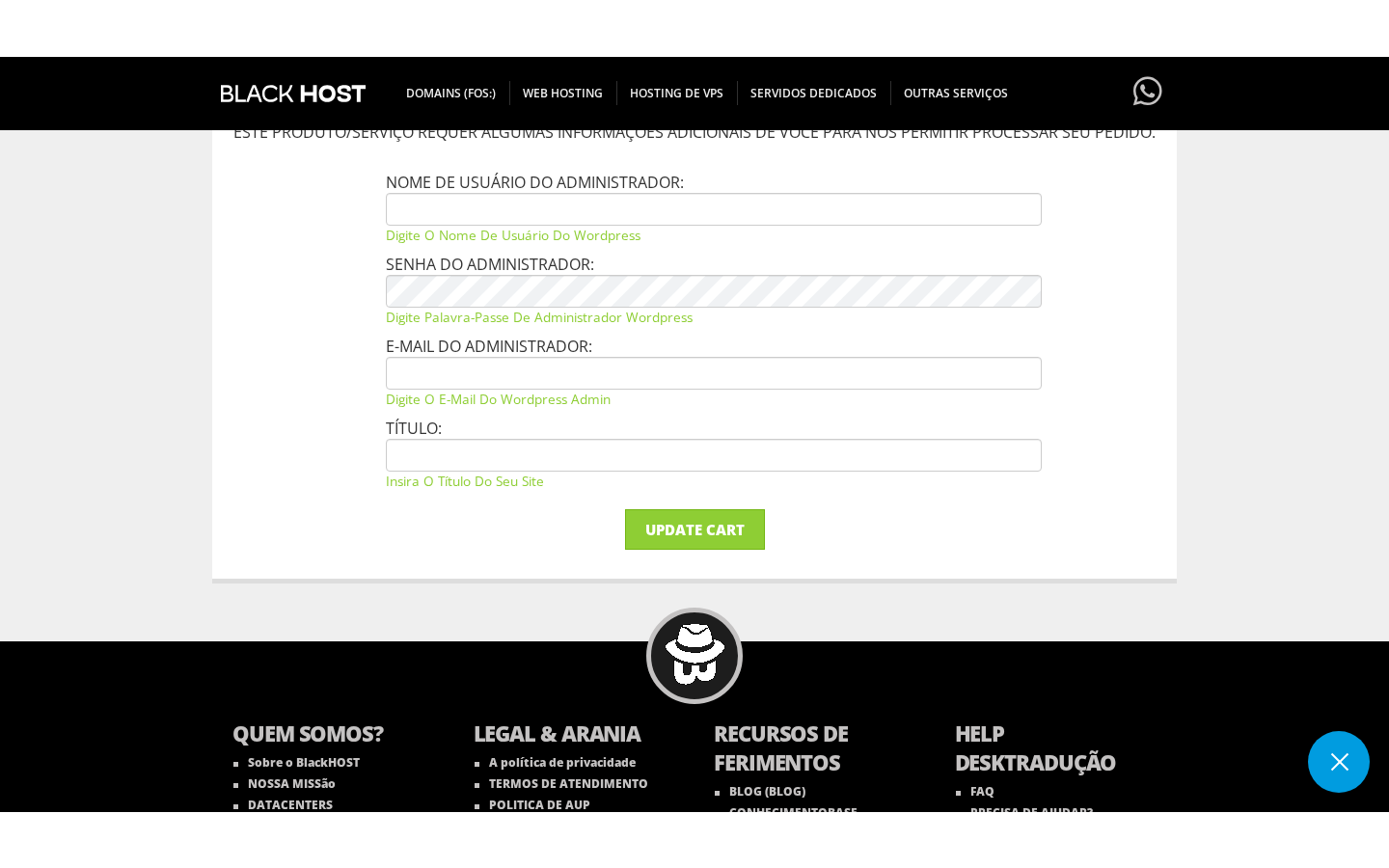
scroll to position [880, 0]
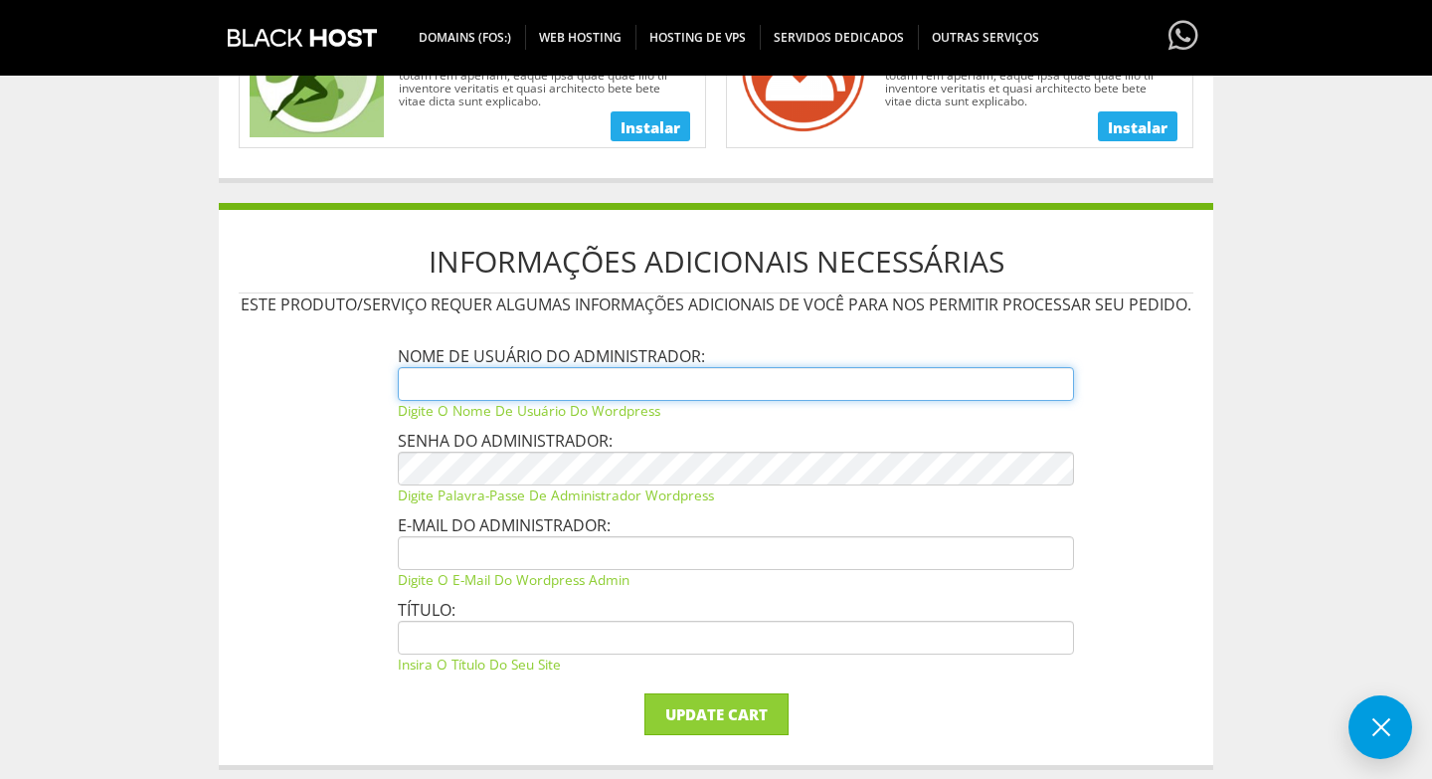
click at [681, 396] on input "text" at bounding box center [736, 384] width 676 height 34
